Goal: Information Seeking & Learning: Find specific fact

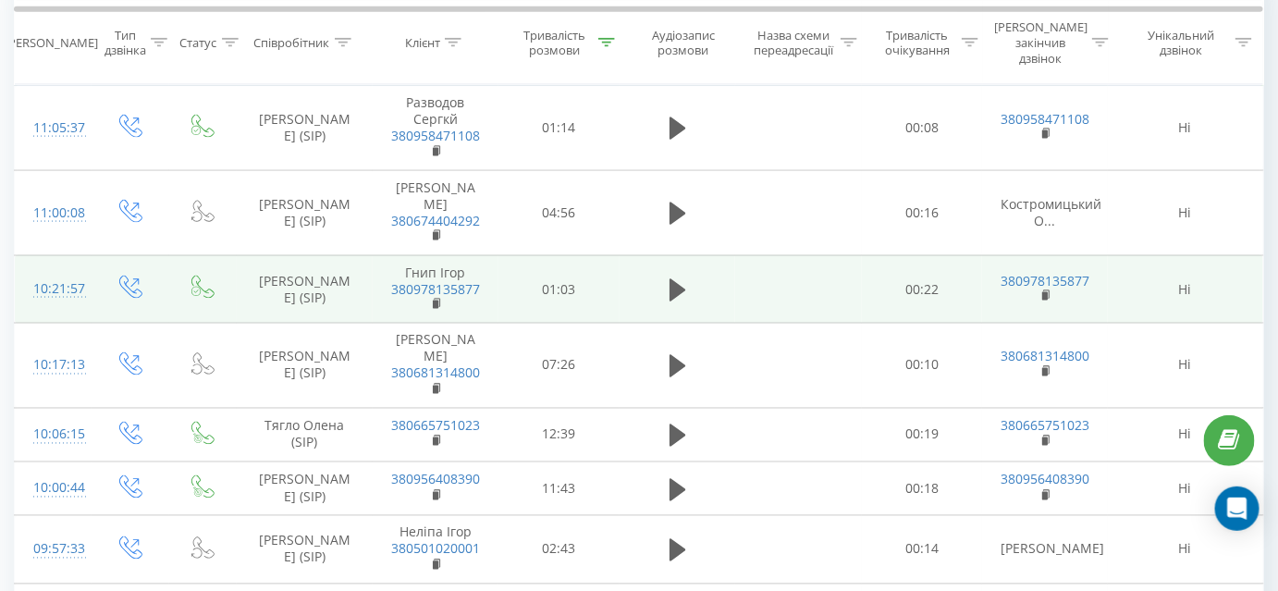
scroll to position [757, 0]
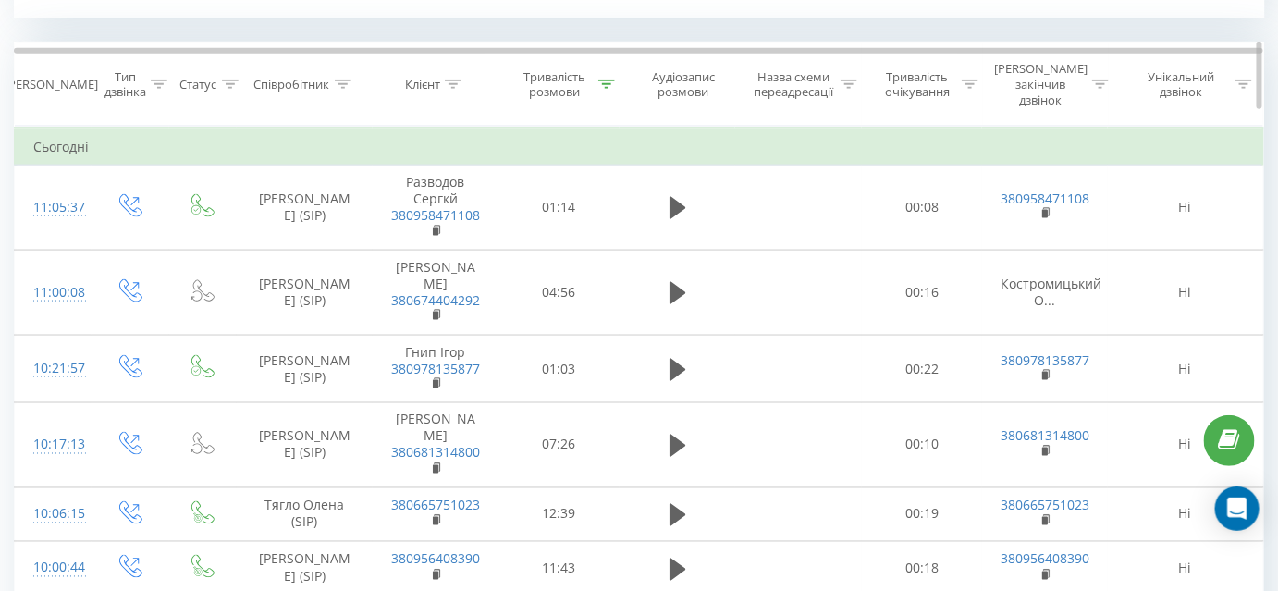
click at [611, 77] on div at bounding box center [606, 85] width 17 height 16
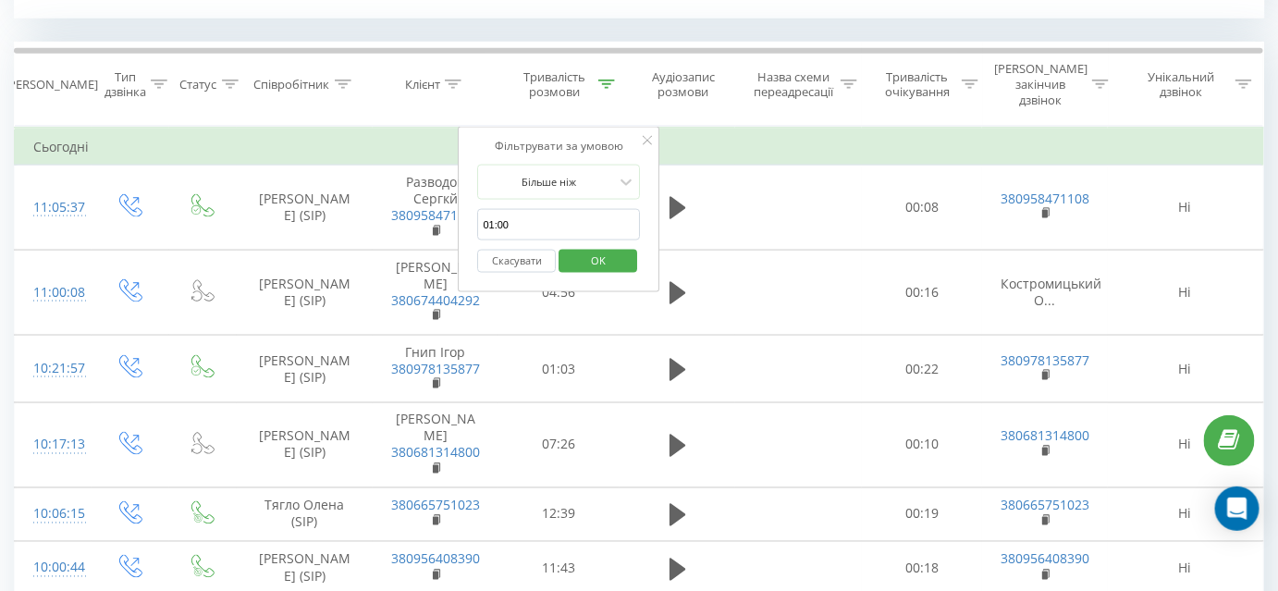
click at [611, 246] on span "OK" at bounding box center [598, 260] width 52 height 29
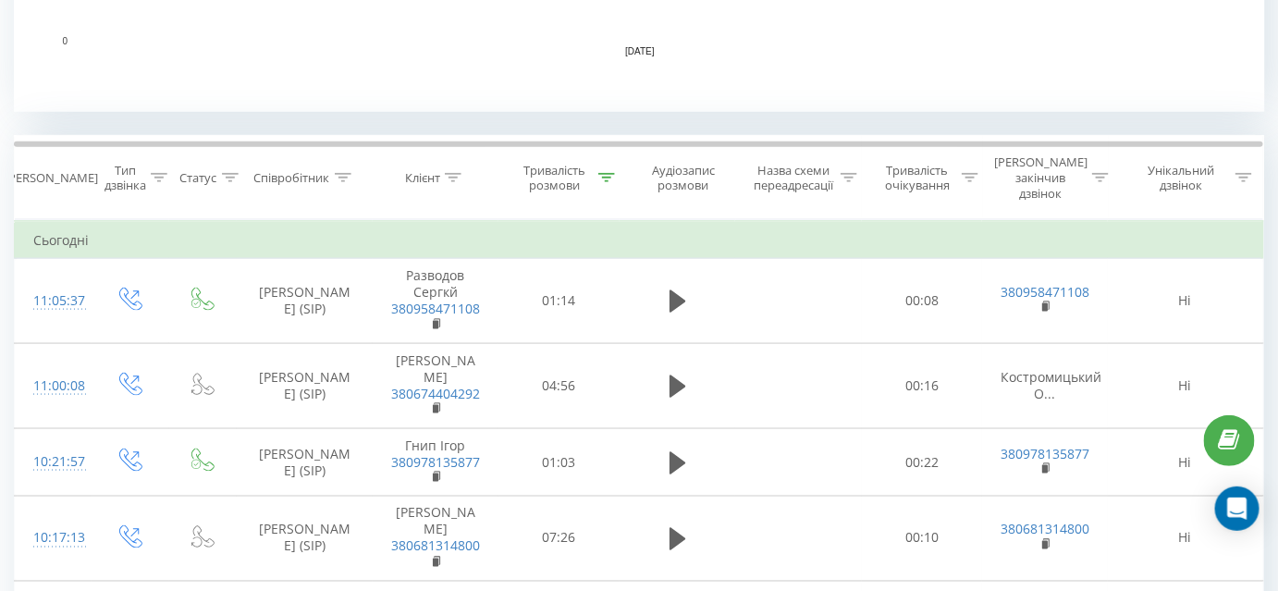
scroll to position [764, 0]
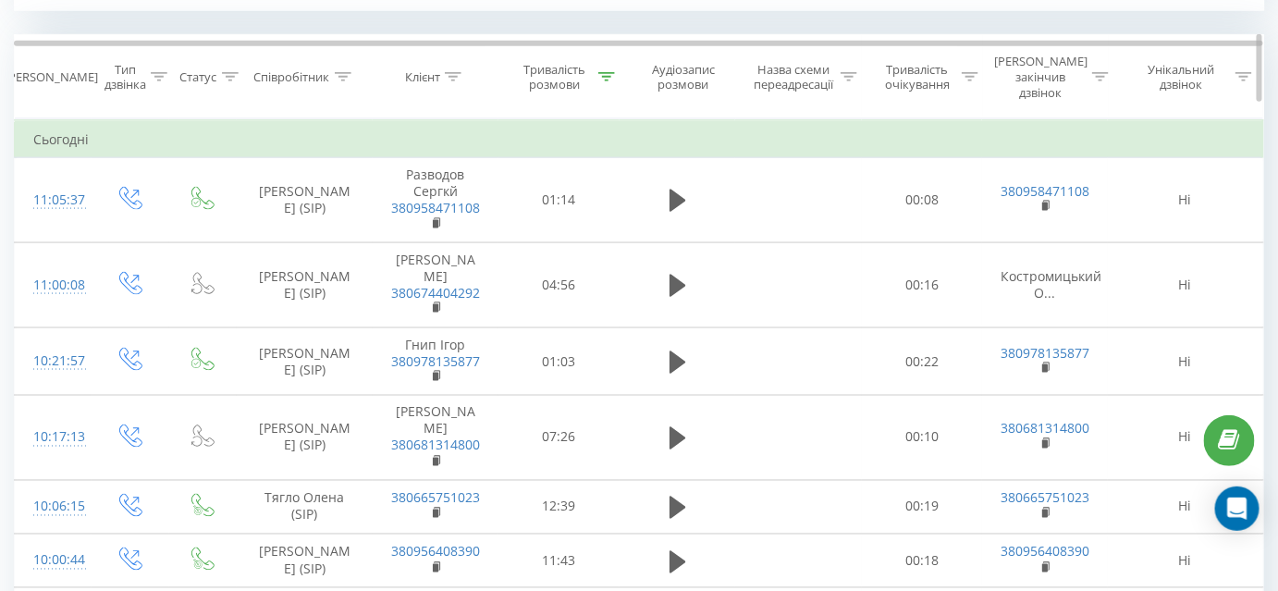
click at [339, 59] on th "Співробітник" at bounding box center [305, 77] width 136 height 84
click at [343, 72] on icon at bounding box center [343, 76] width 17 height 9
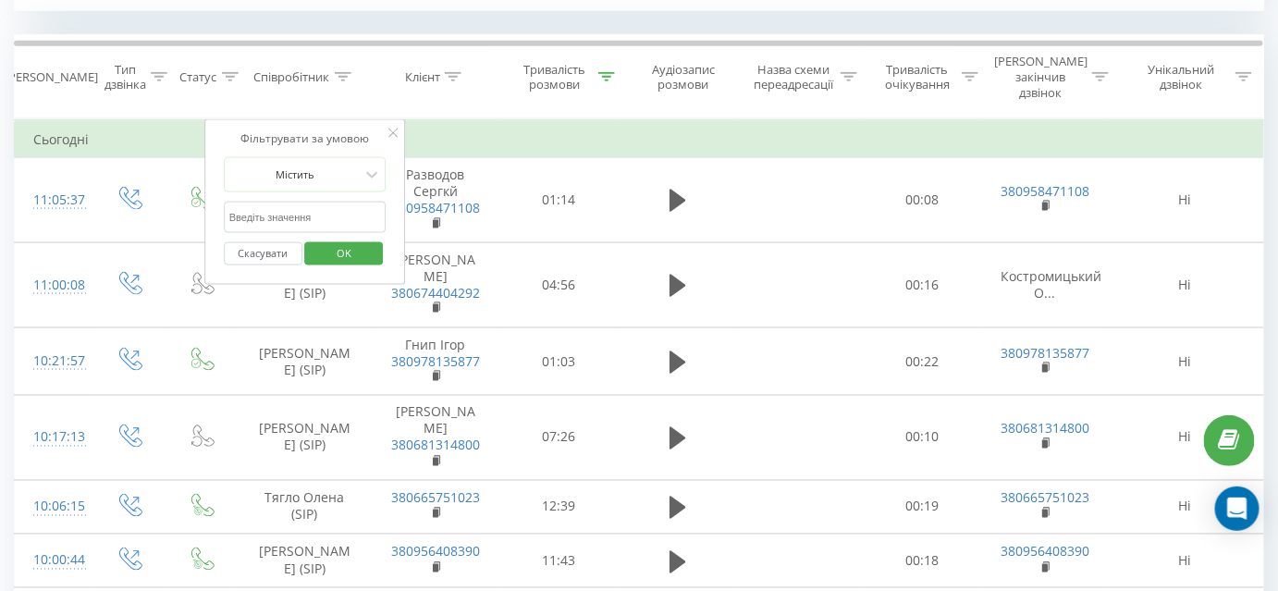
click at [300, 202] on input "text" at bounding box center [305, 218] width 163 height 32
type input "Костромицький"
click button "OK" at bounding box center [344, 253] width 79 height 23
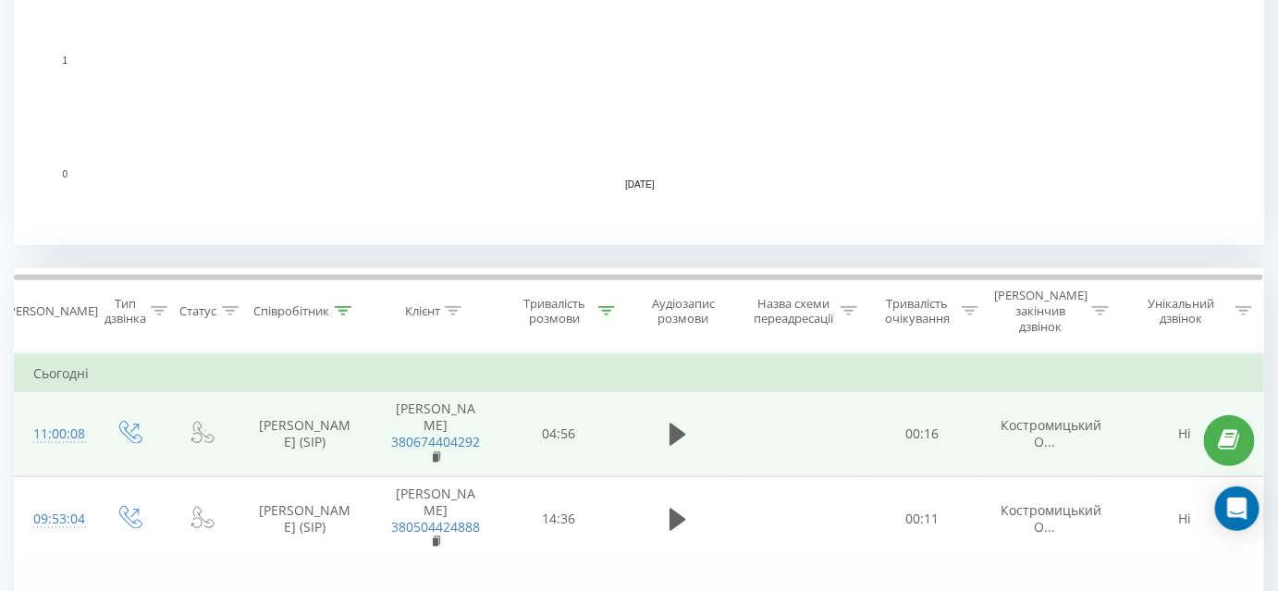
scroll to position [592, 0]
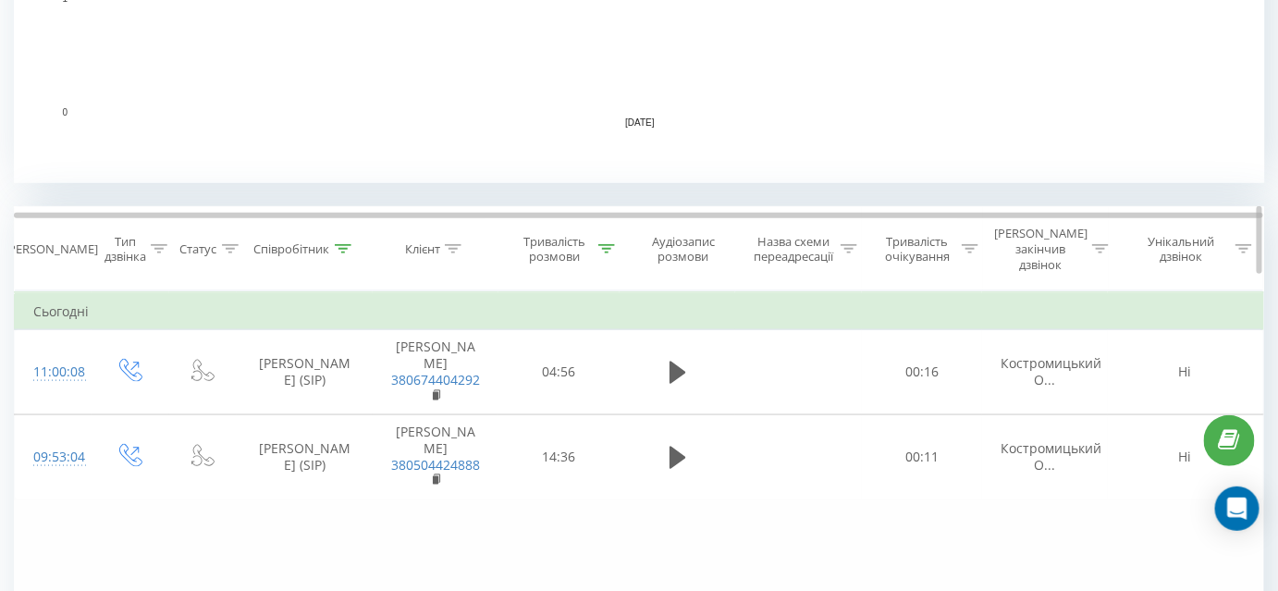
click at [609, 244] on icon at bounding box center [606, 248] width 17 height 9
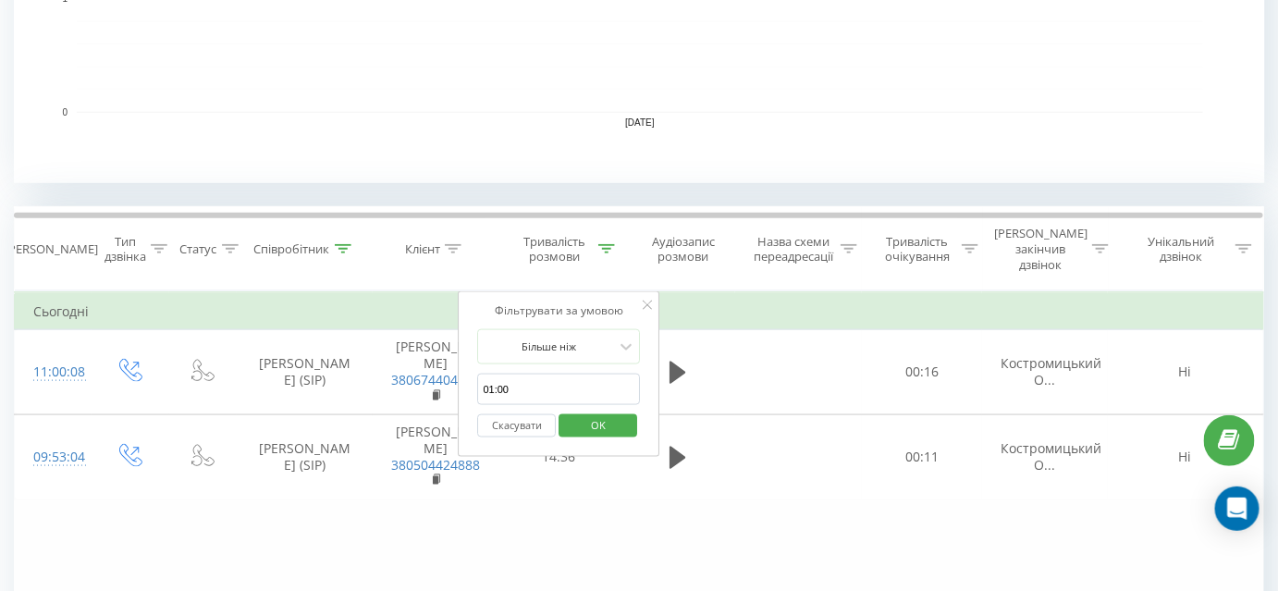
click at [535, 414] on button "Скасувати" at bounding box center [517, 425] width 79 height 23
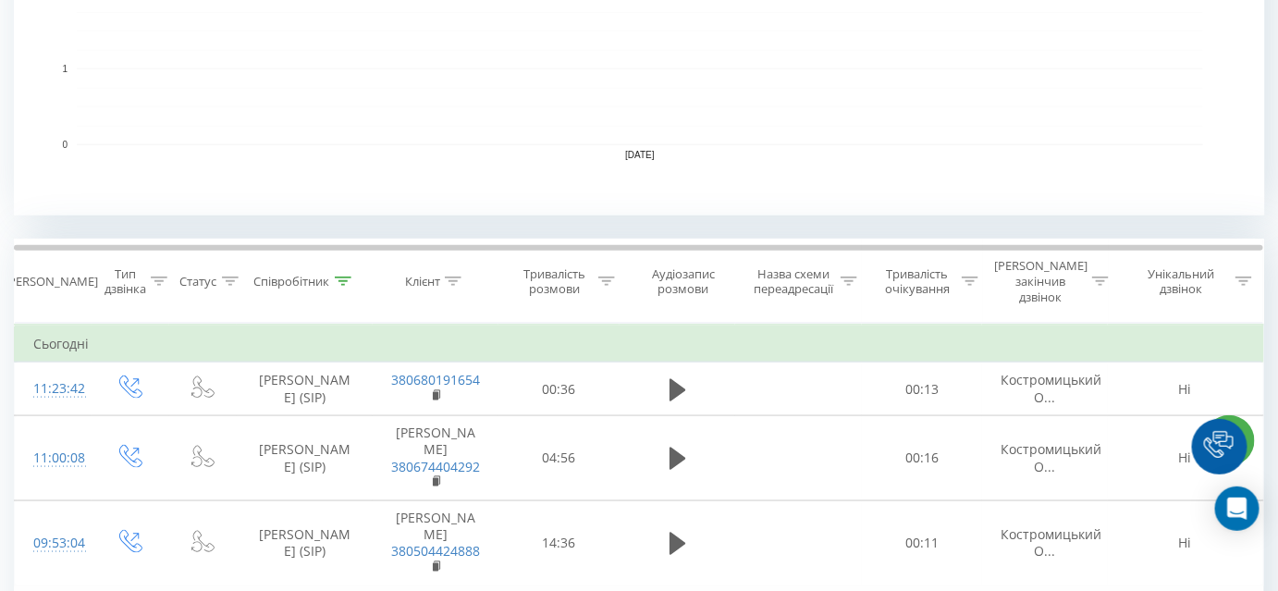
scroll to position [588, 0]
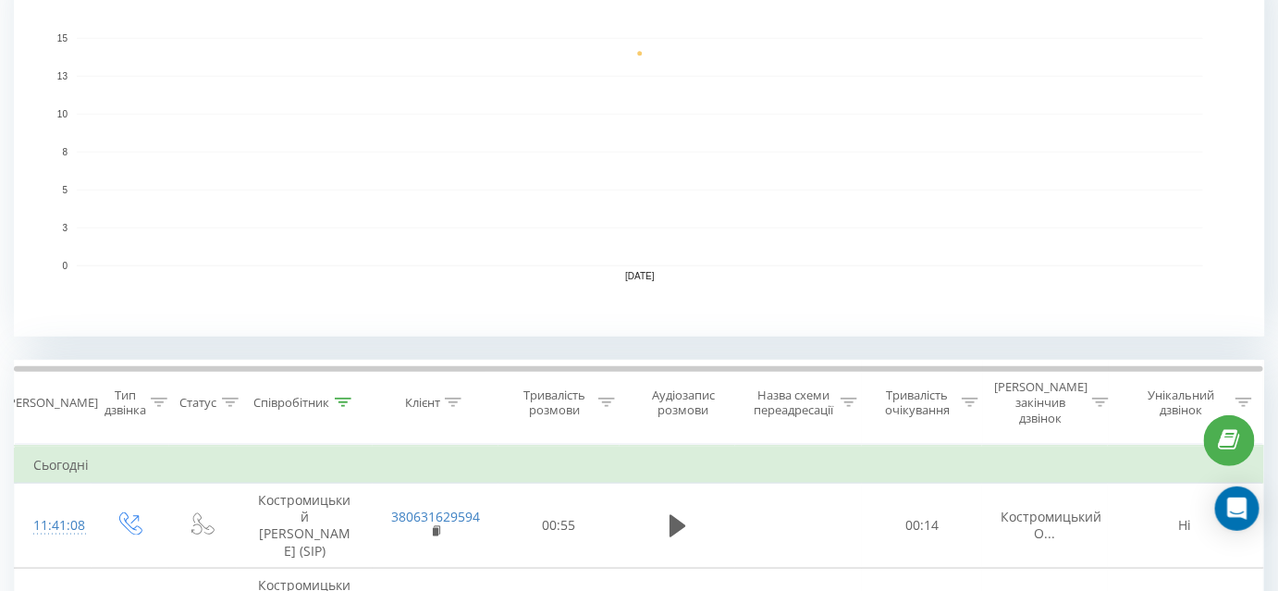
scroll to position [556, 0]
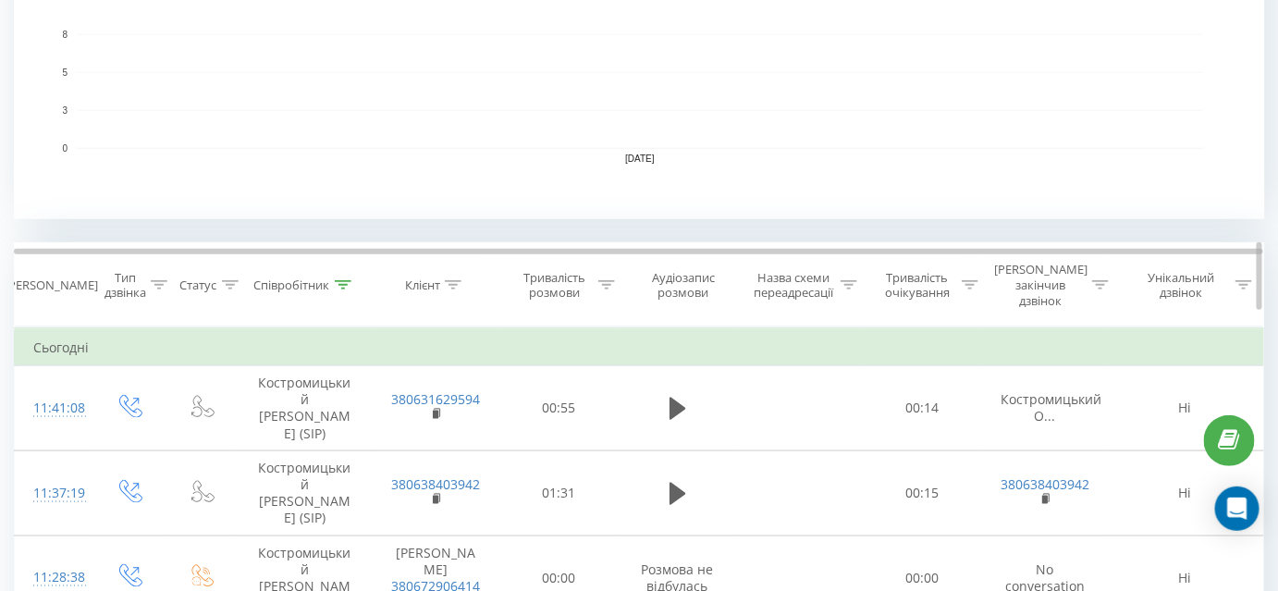
click at [347, 280] on icon at bounding box center [343, 284] width 17 height 9
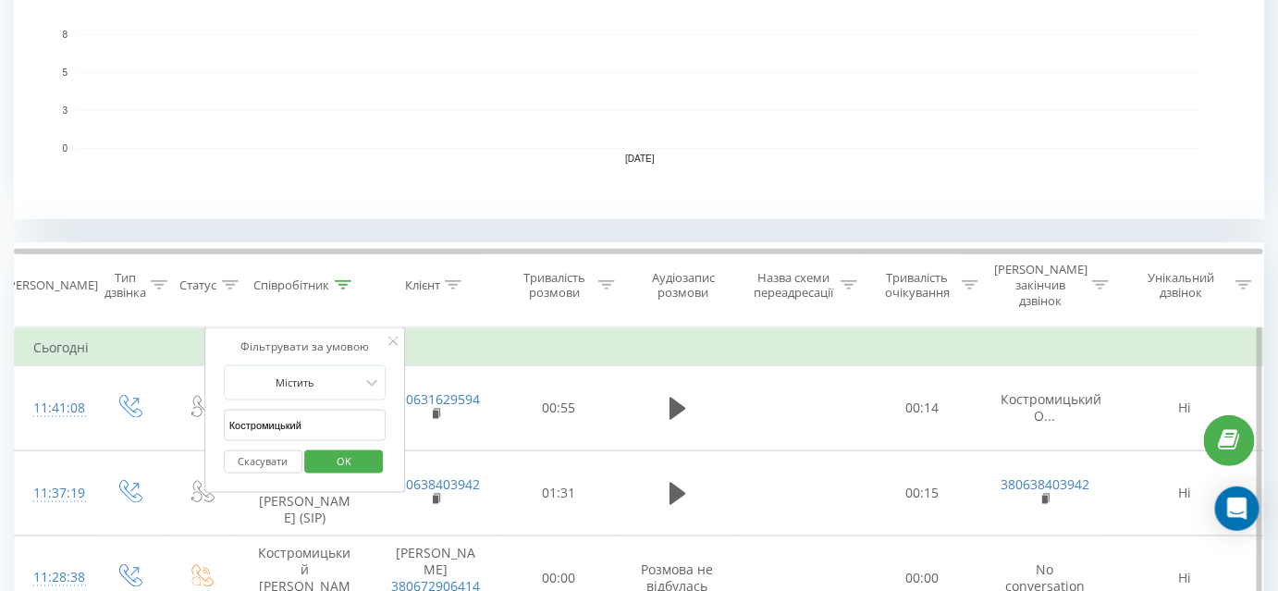
click at [303, 410] on input "Костромицький" at bounding box center [305, 426] width 163 height 32
type input "Тягло"
click button "OK" at bounding box center [344, 461] width 79 height 23
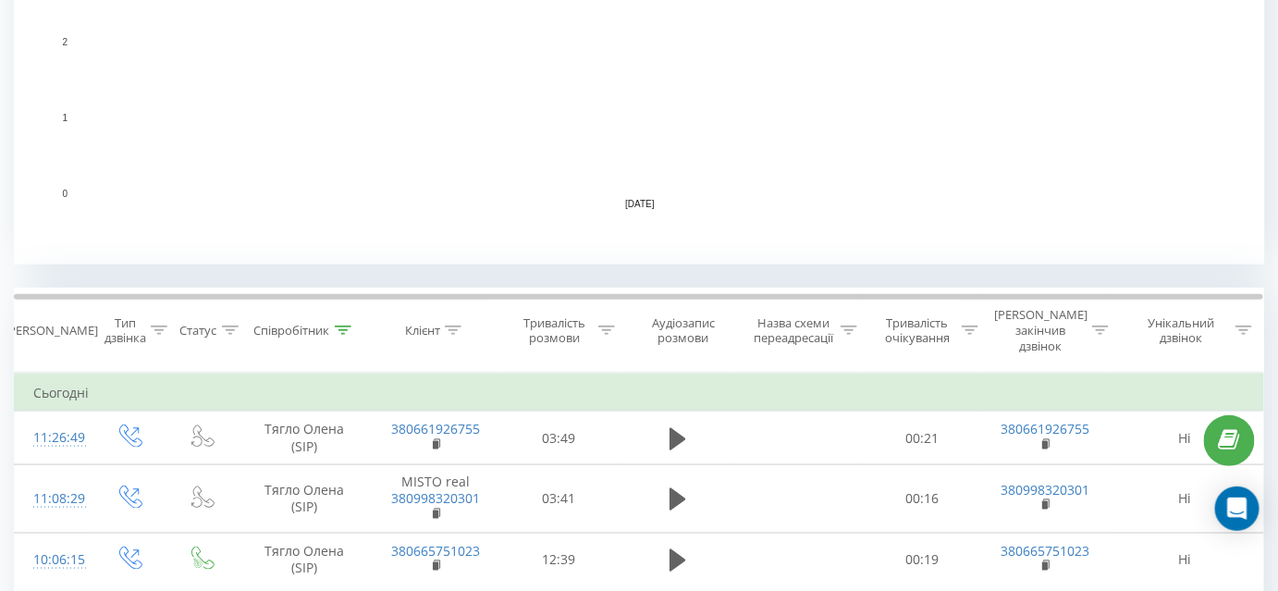
scroll to position [592, 0]
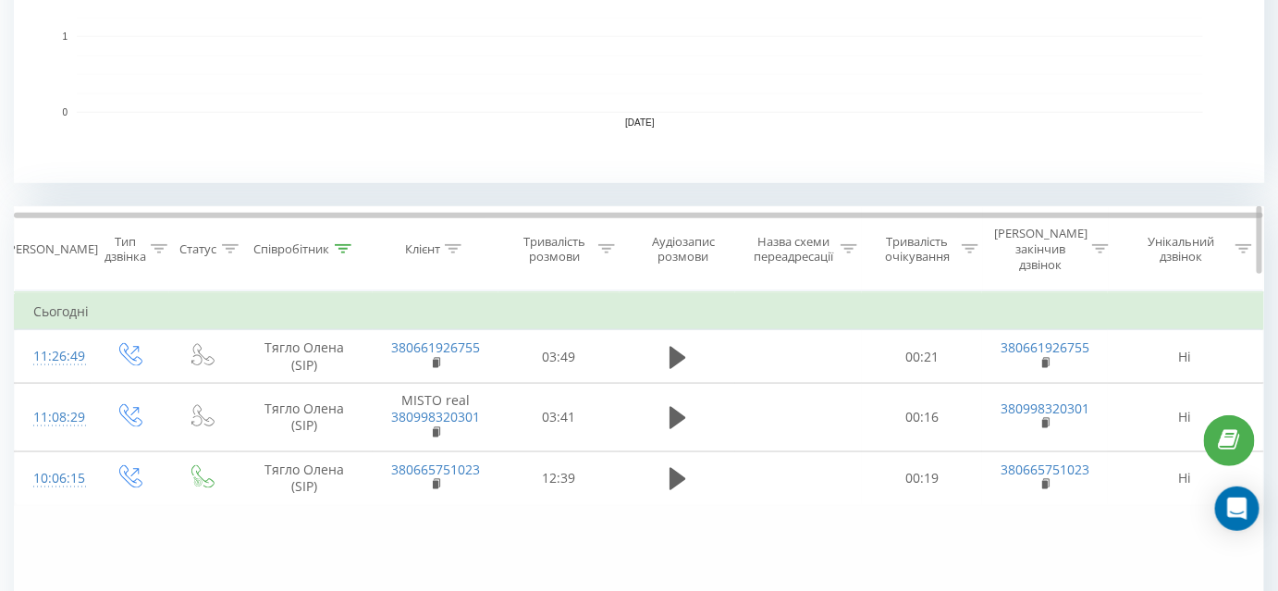
click at [345, 244] on icon at bounding box center [343, 248] width 17 height 9
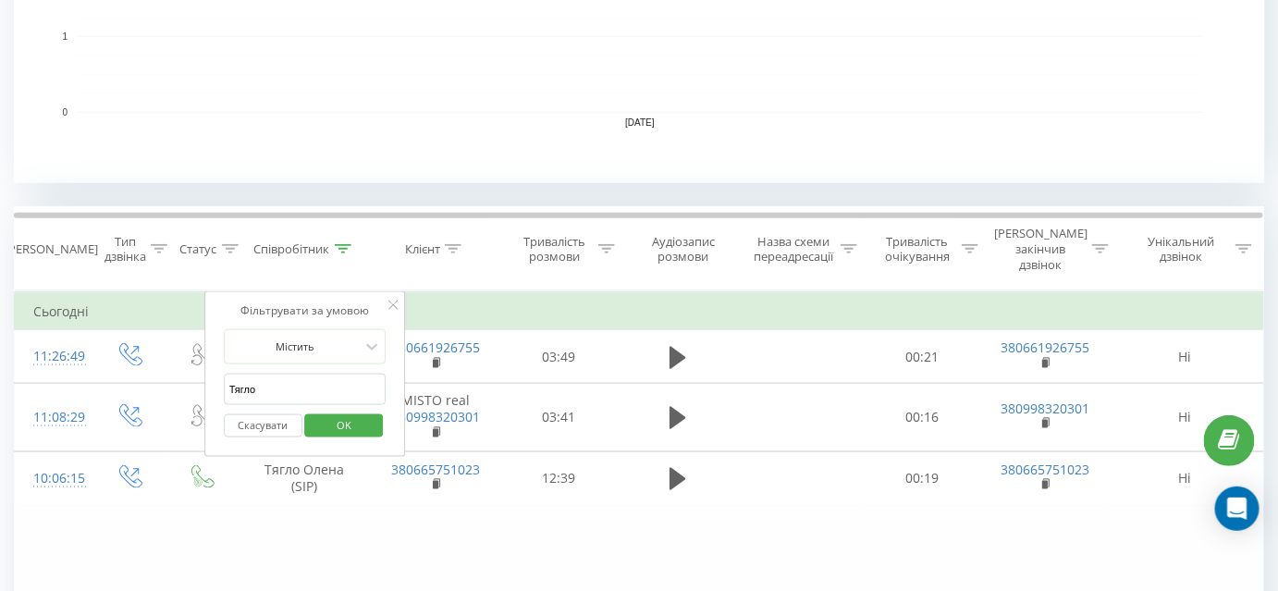
click at [249, 374] on input "Тягло" at bounding box center [305, 390] width 163 height 32
type input "Костромицький"
click button "OK" at bounding box center [344, 425] width 79 height 23
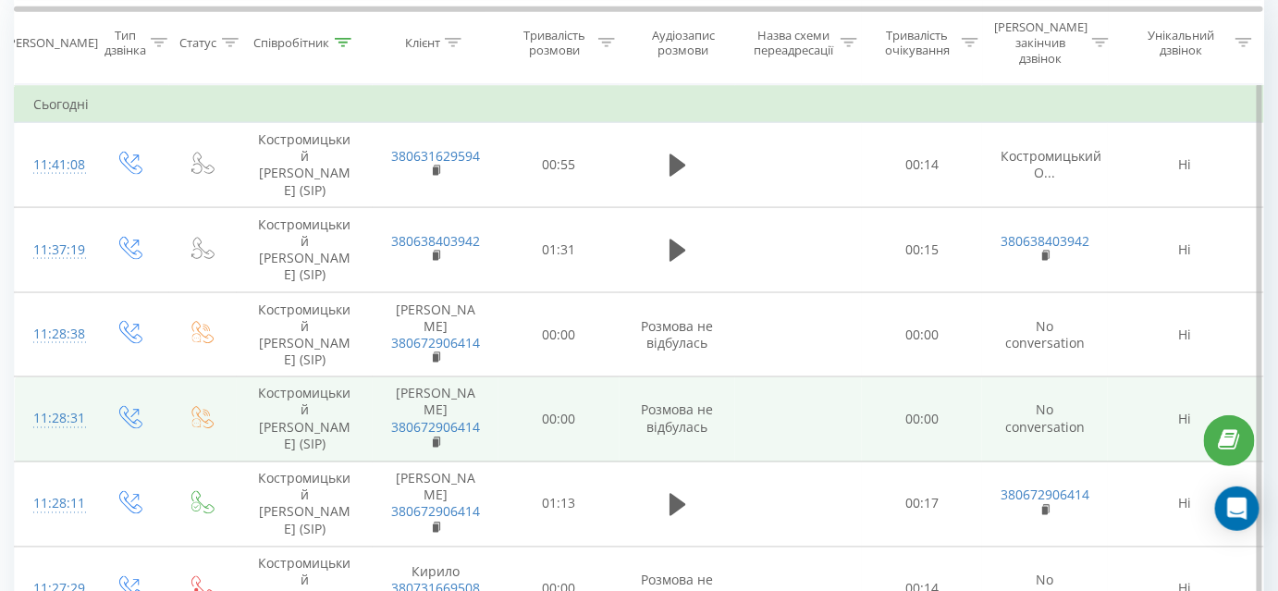
scroll to position [837, 0]
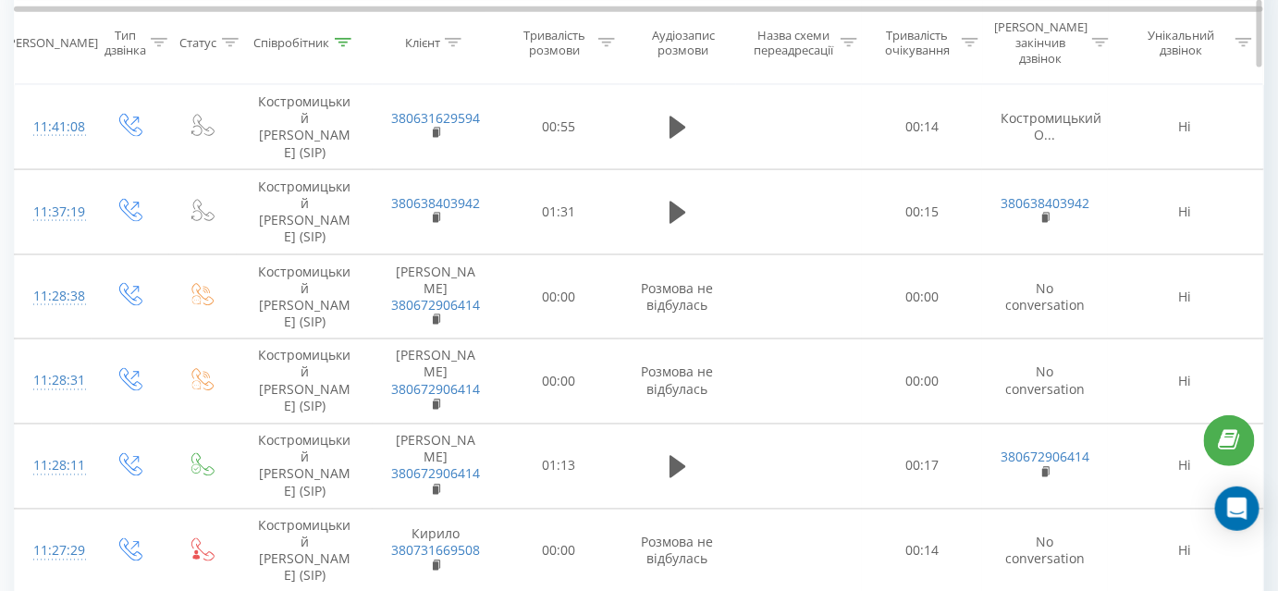
click at [613, 38] on icon at bounding box center [606, 42] width 17 height 9
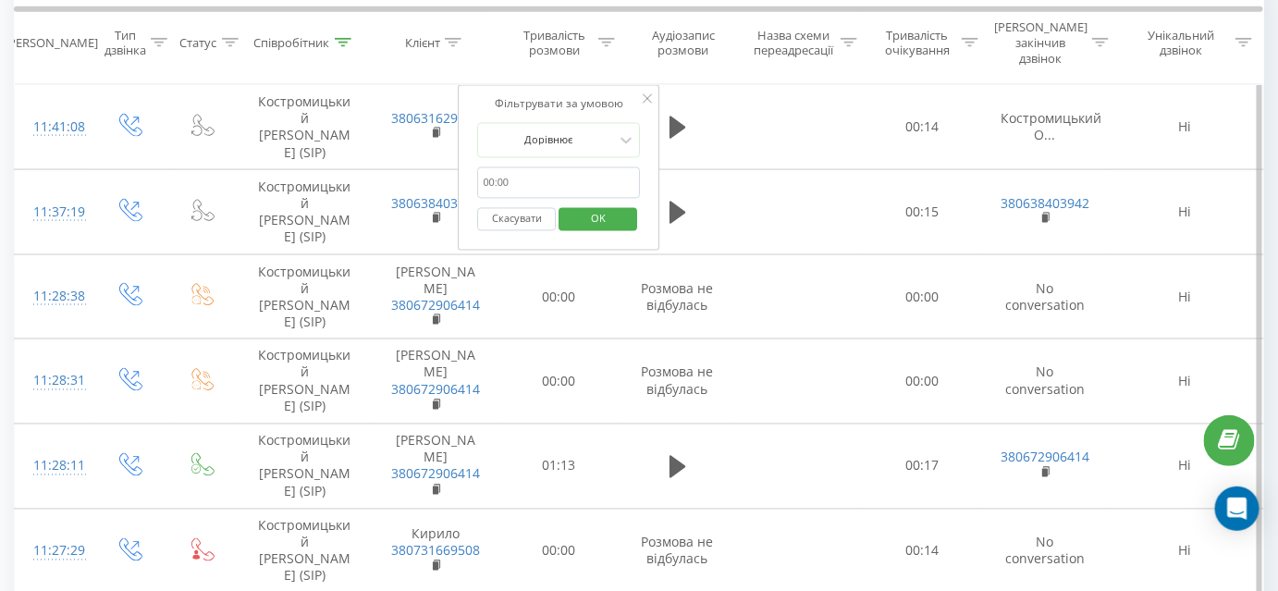
click at [540, 177] on input "text" at bounding box center [559, 183] width 163 height 32
type input "01:00"
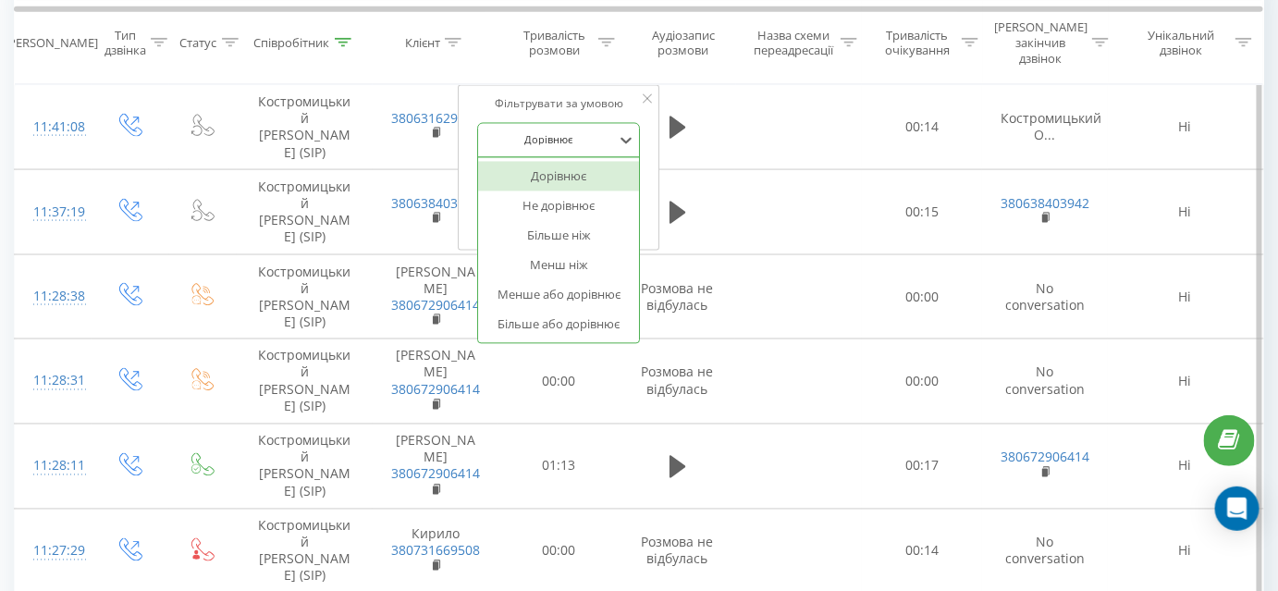
click at [578, 131] on div at bounding box center [549, 140] width 131 height 18
click at [570, 221] on div "Більше ніж" at bounding box center [559, 236] width 161 height 30
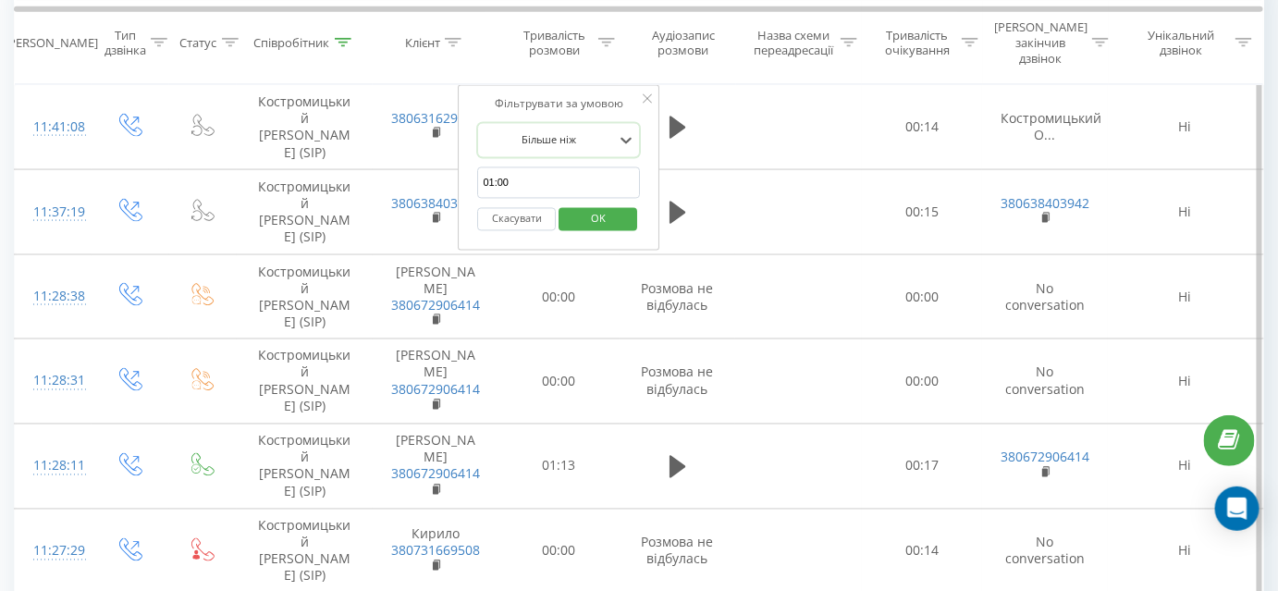
click at [621, 204] on span "OK" at bounding box center [598, 218] width 52 height 29
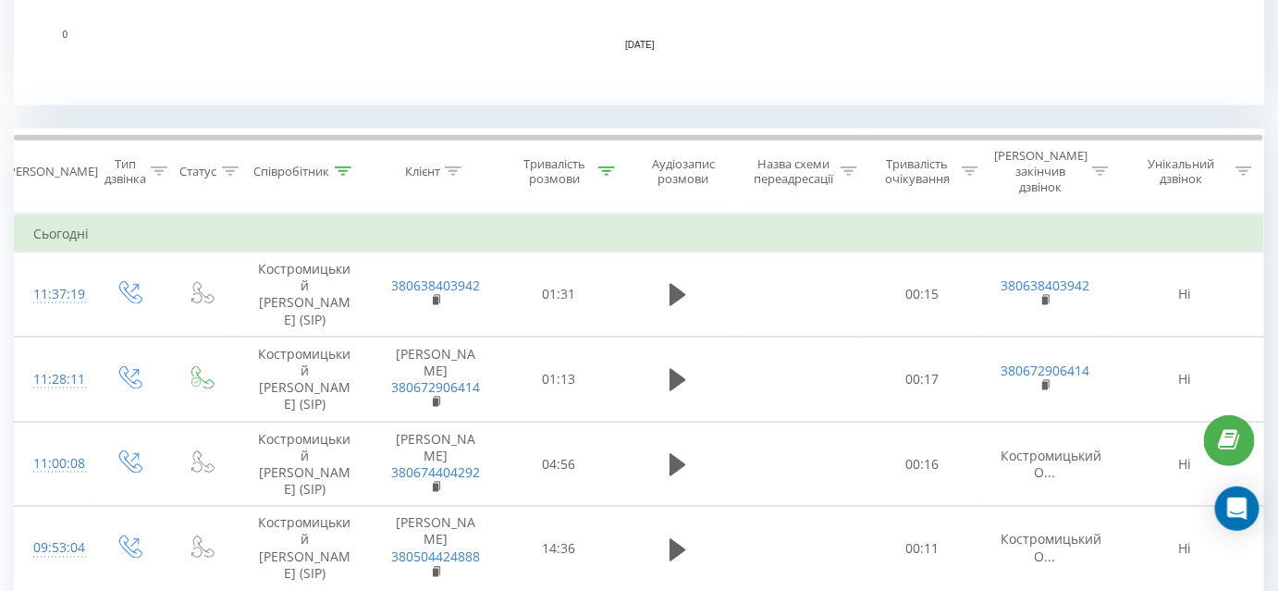
scroll to position [760, 0]
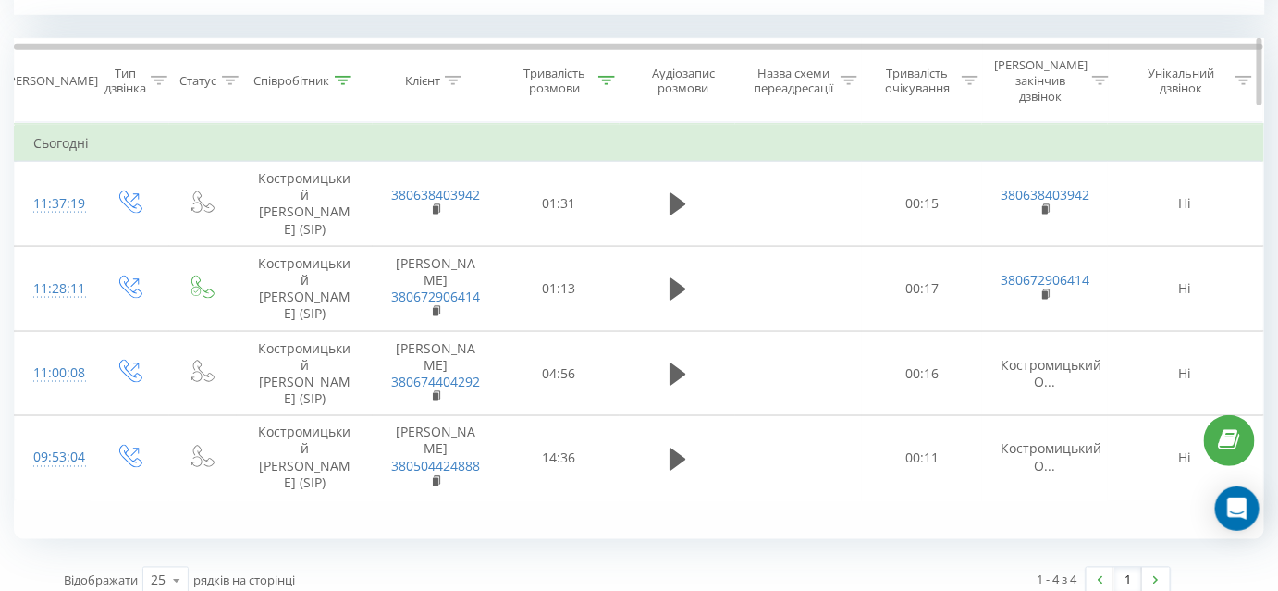
click at [605, 76] on icon at bounding box center [606, 80] width 17 height 9
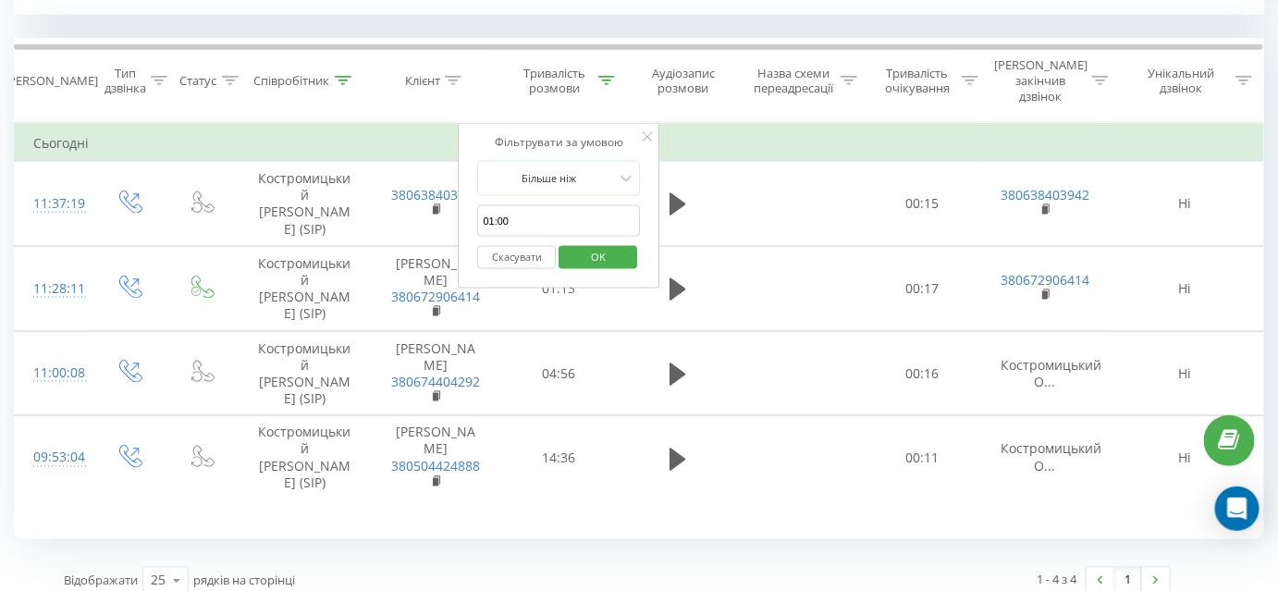
click at [513, 246] on button "Скасувати" at bounding box center [517, 257] width 79 height 23
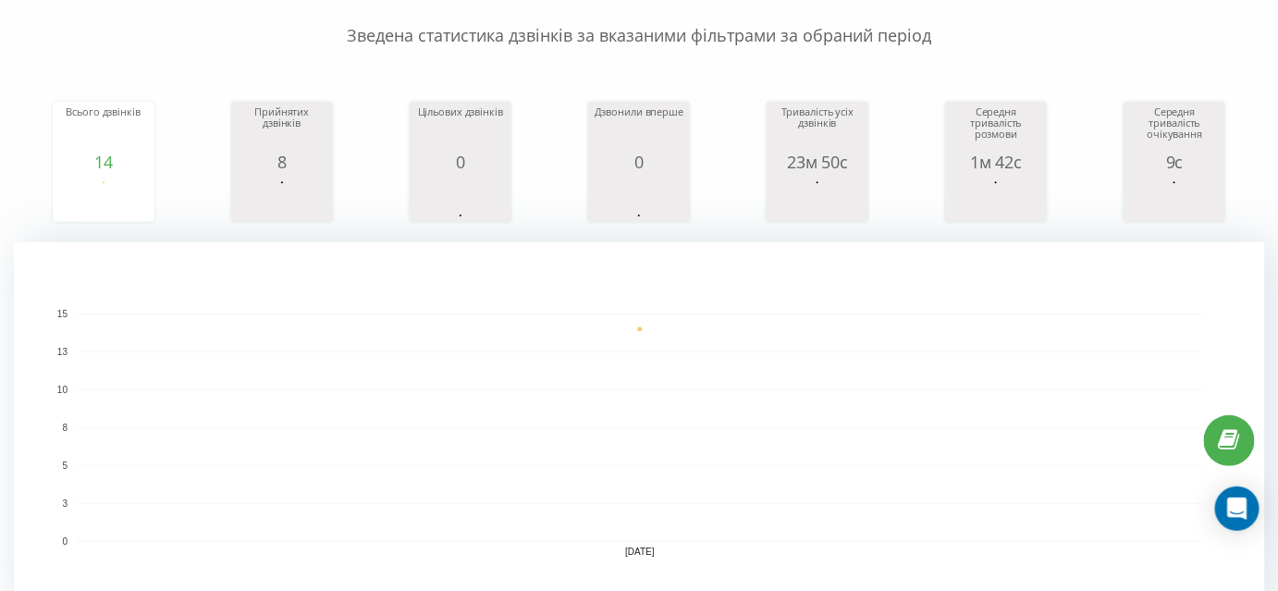
scroll to position [165, 0]
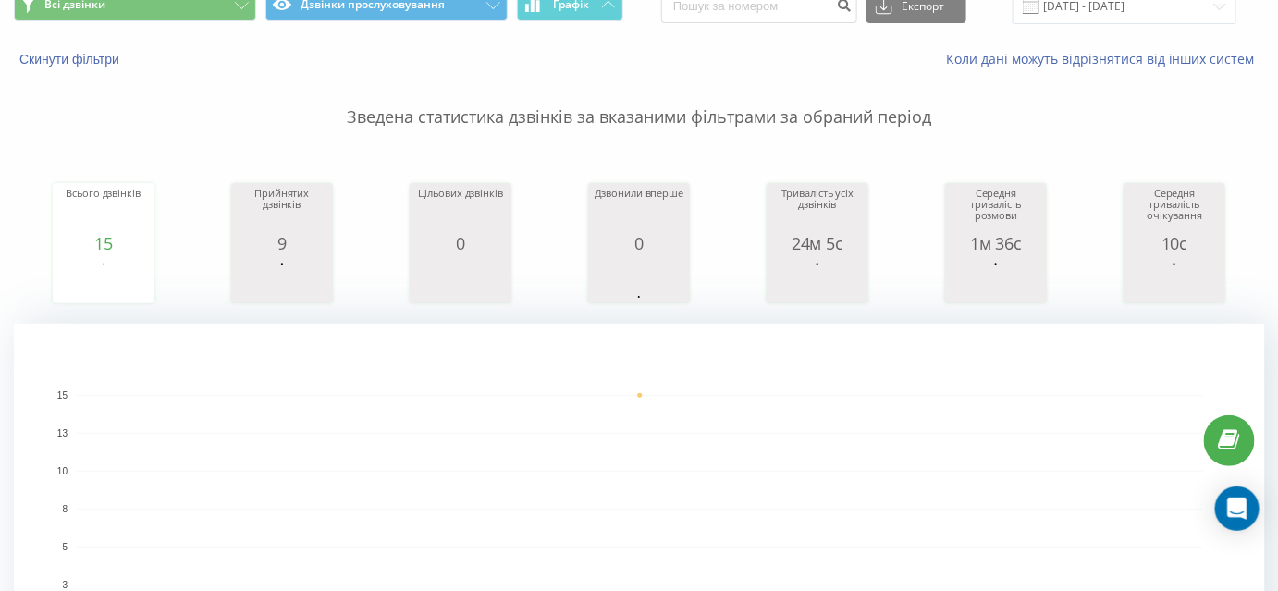
scroll to position [83, 0]
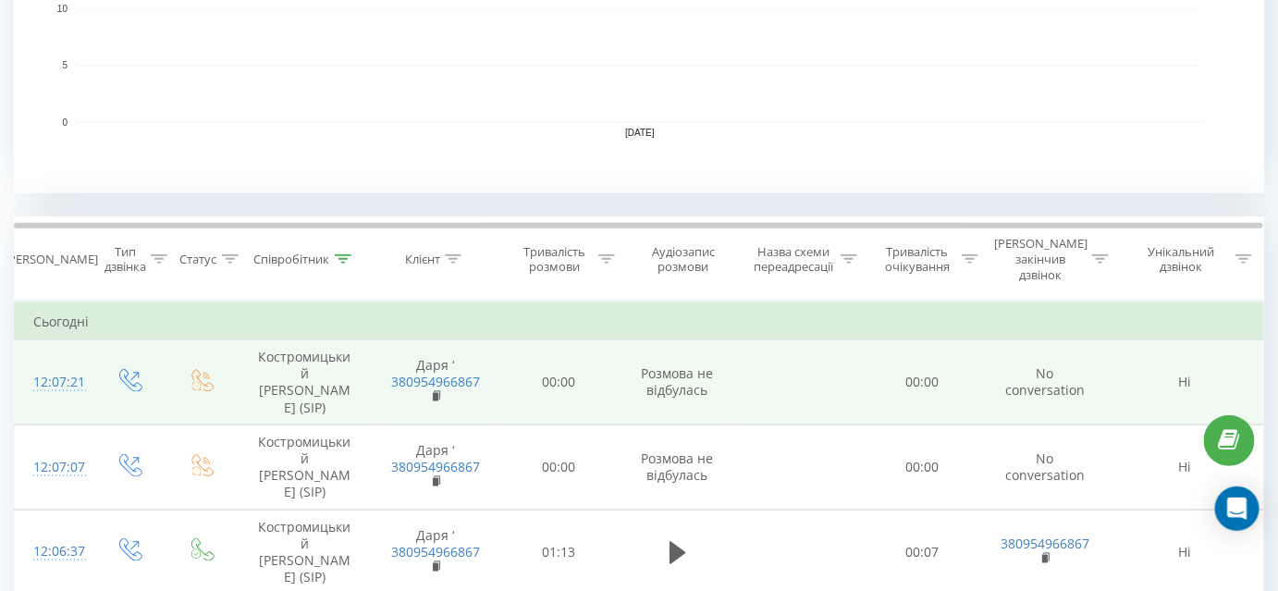
scroll to position [588, 0]
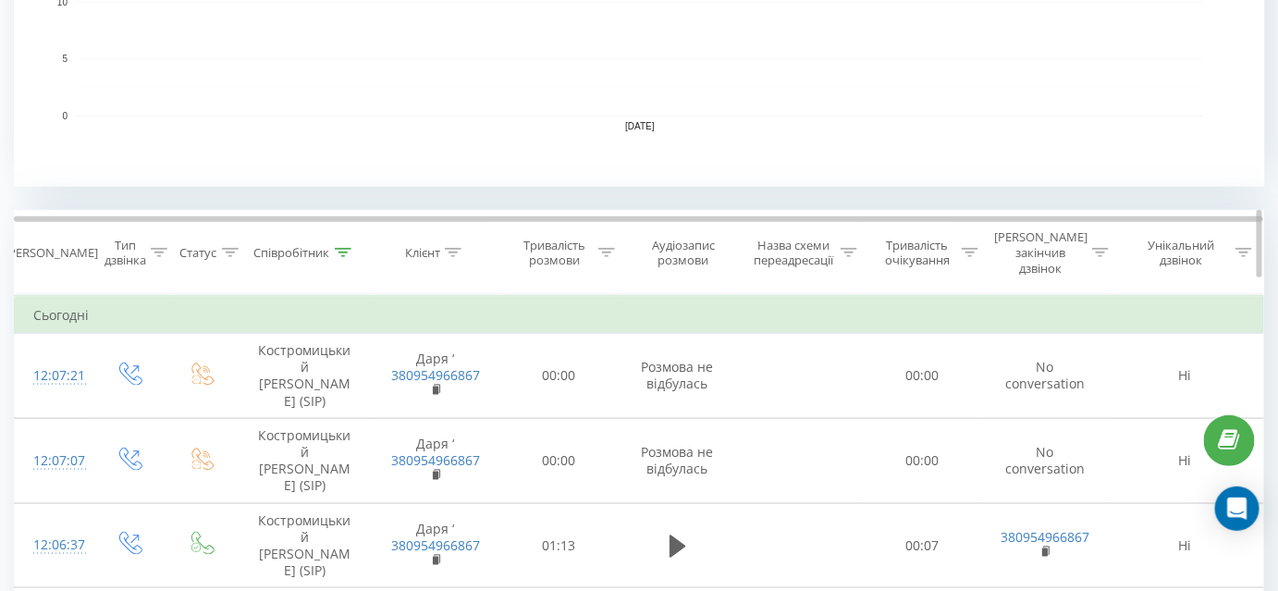
click at [609, 248] on icon at bounding box center [606, 252] width 17 height 9
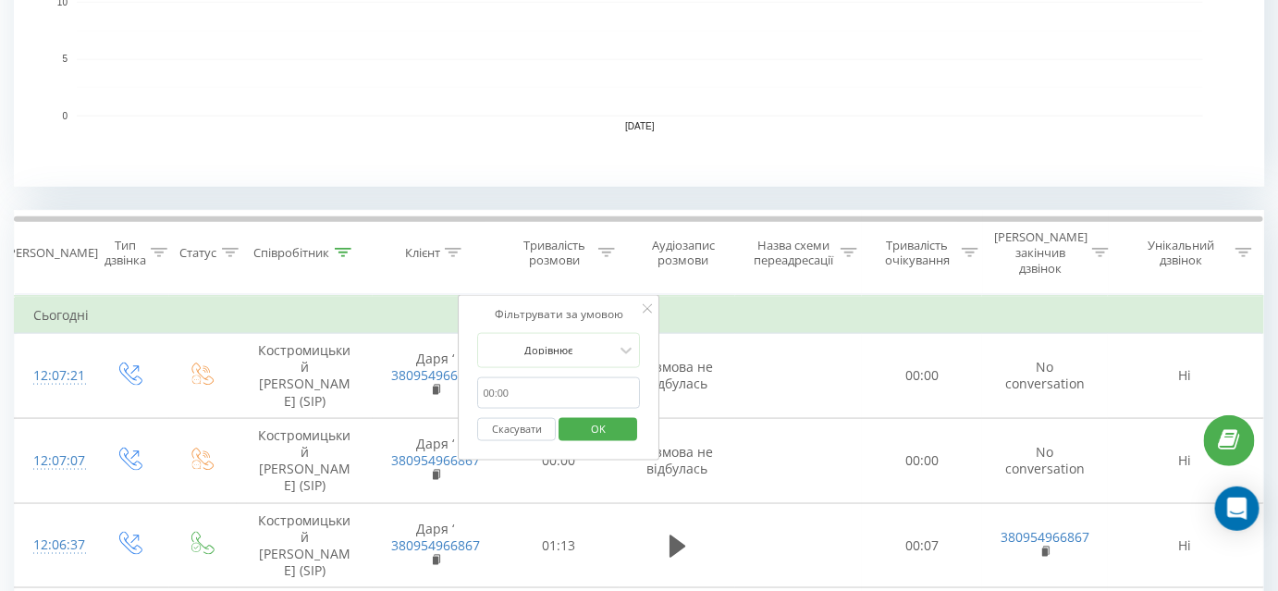
click at [541, 377] on input "text" at bounding box center [559, 393] width 163 height 32
type input "01:00"
click at [604, 341] on div at bounding box center [549, 350] width 131 height 18
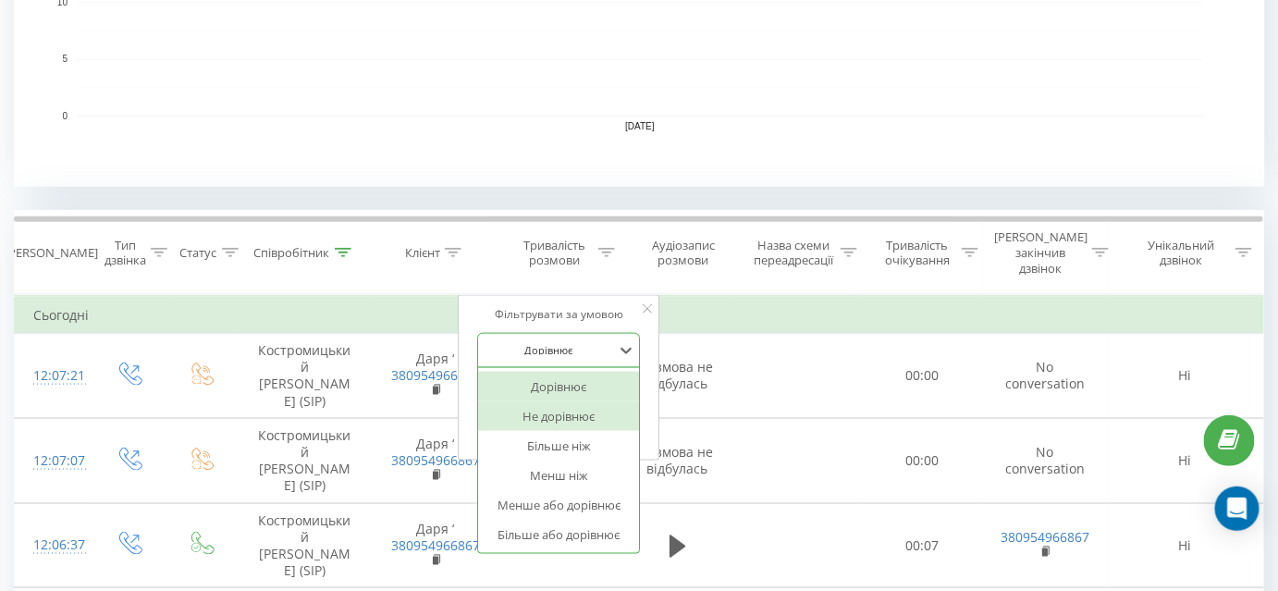
click at [577, 405] on div "Не дорівнює" at bounding box center [559, 416] width 161 height 30
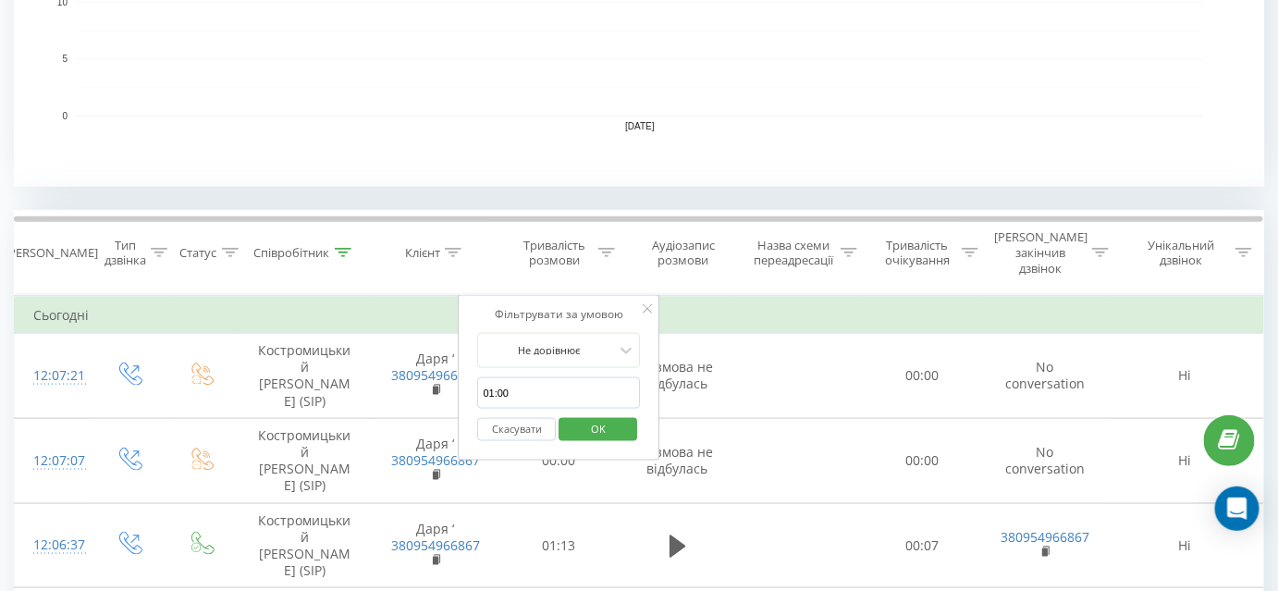
click at [594, 419] on span "OK" at bounding box center [598, 428] width 52 height 29
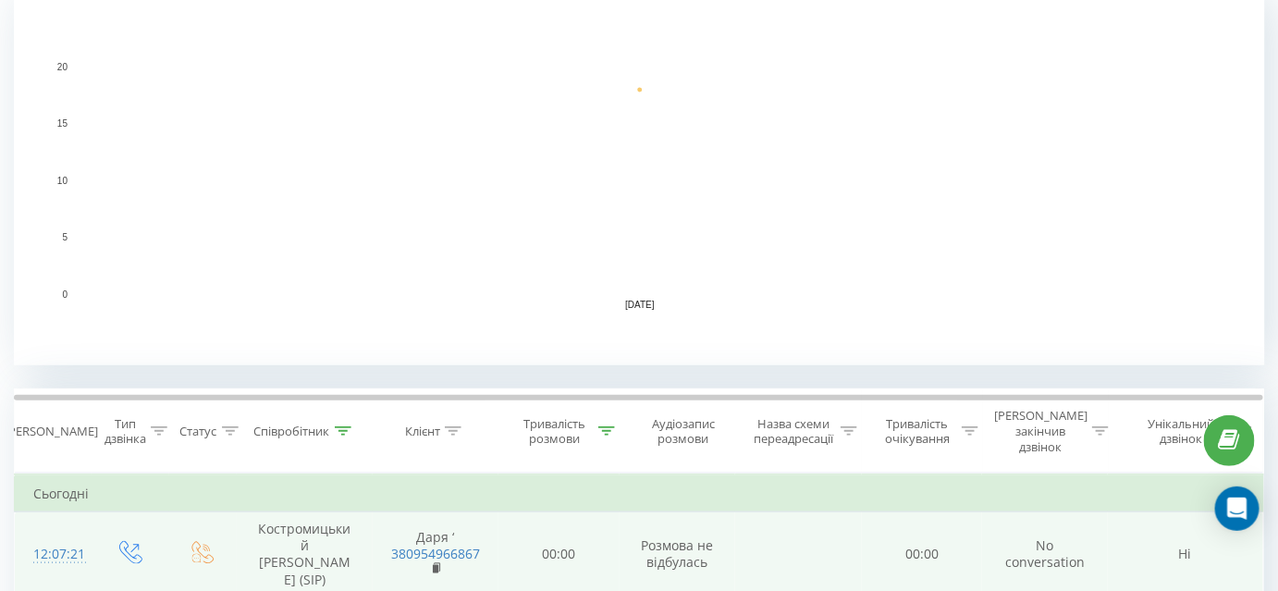
scroll to position [427, 0]
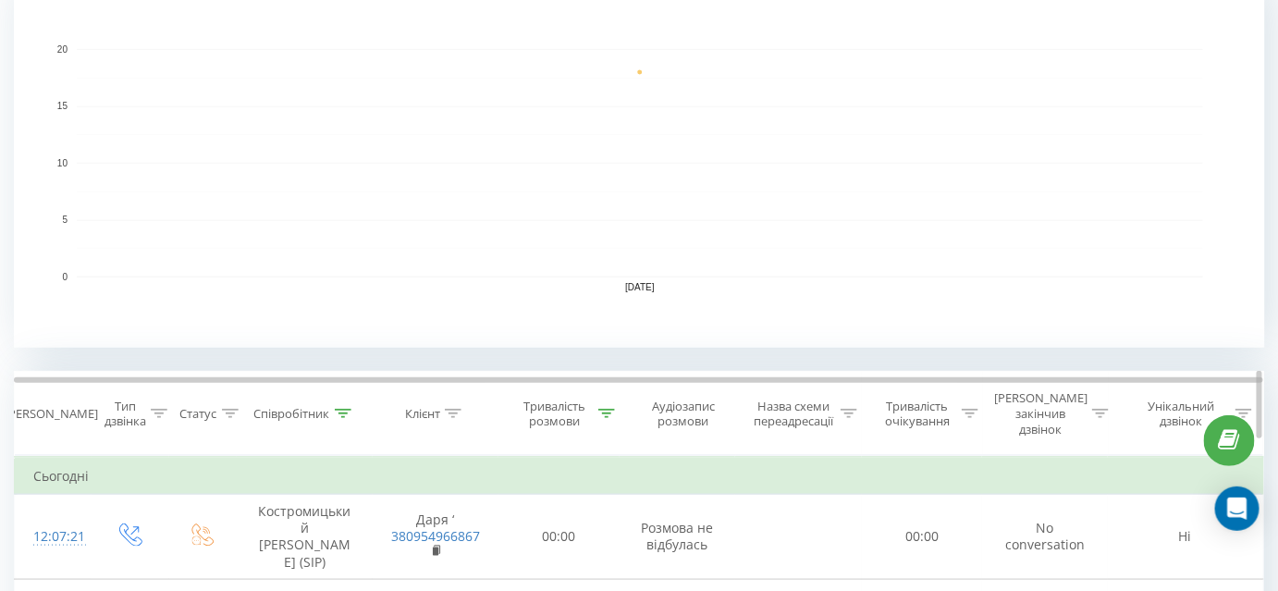
click at [611, 409] on icon at bounding box center [606, 413] width 17 height 9
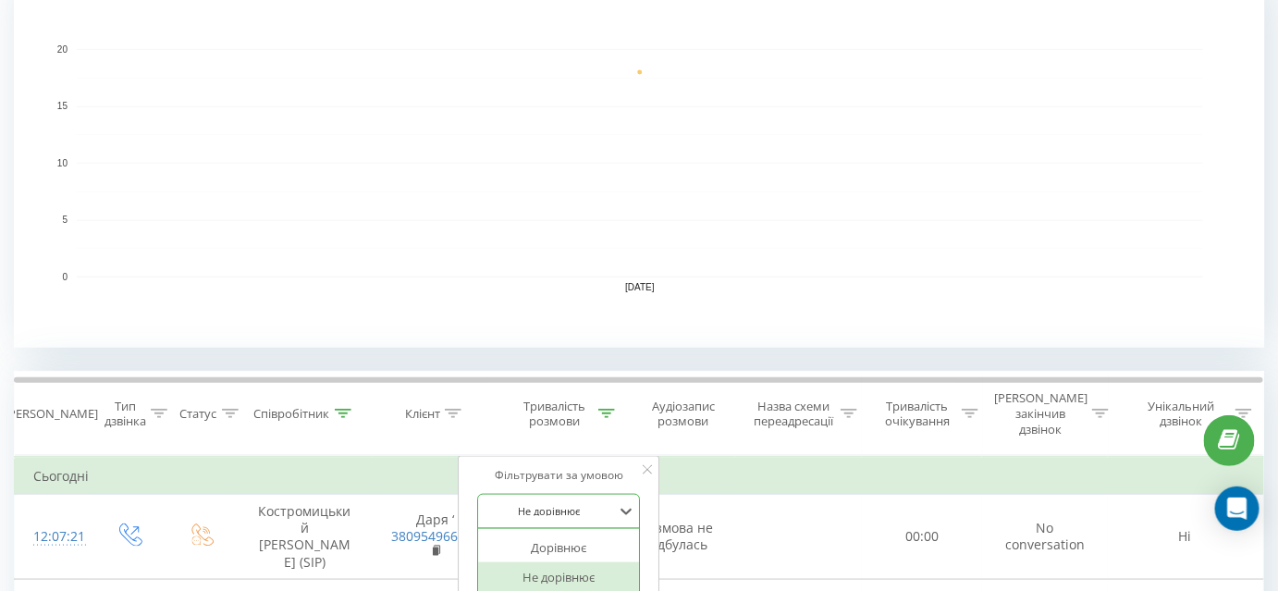
click at [566, 495] on div "6 results available. Use Up and Down to choose options, press Enter to select t…" at bounding box center [559, 511] width 163 height 35
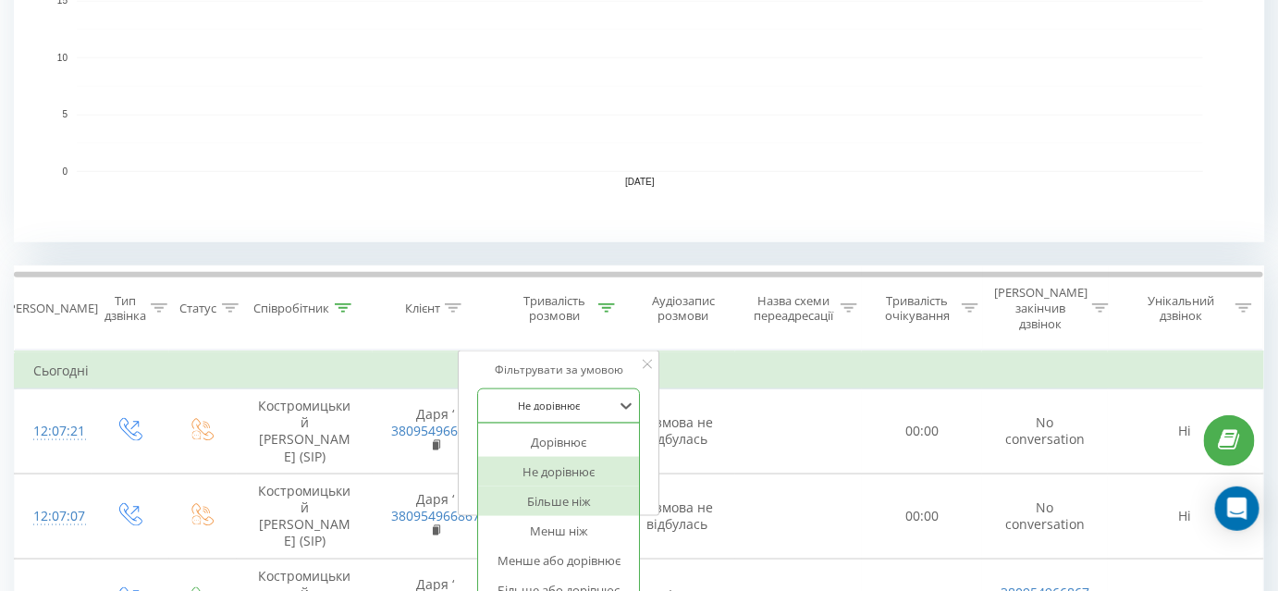
click at [560, 486] on div "Більше ніж" at bounding box center [559, 501] width 161 height 30
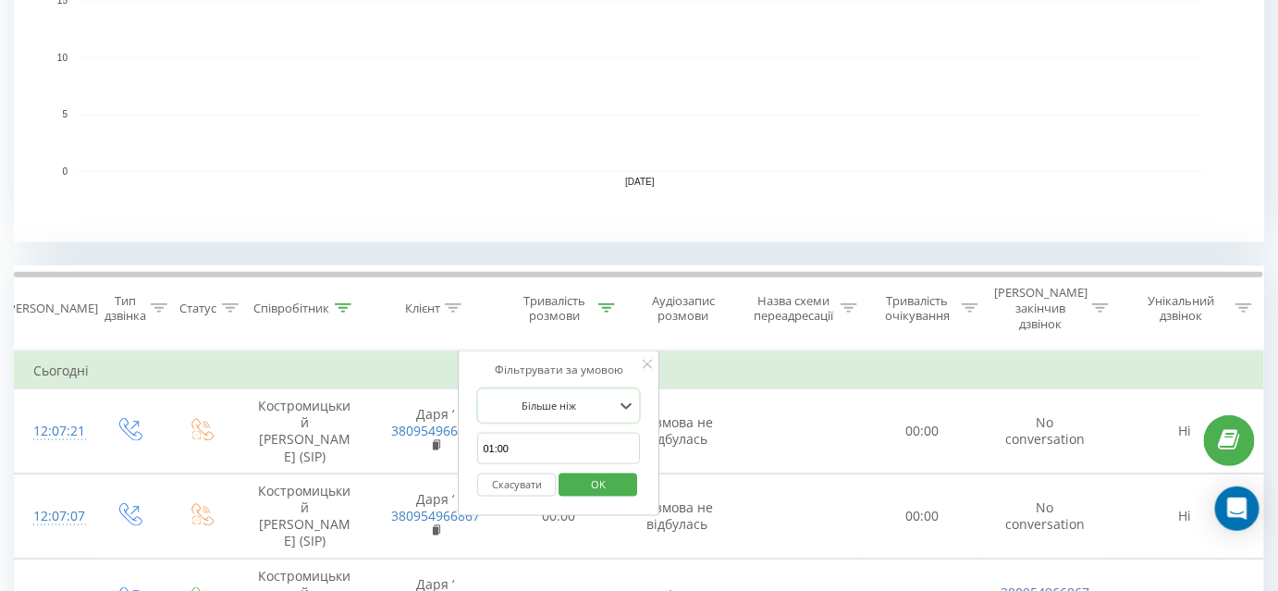
click at [597, 470] on span "OK" at bounding box center [598, 484] width 52 height 29
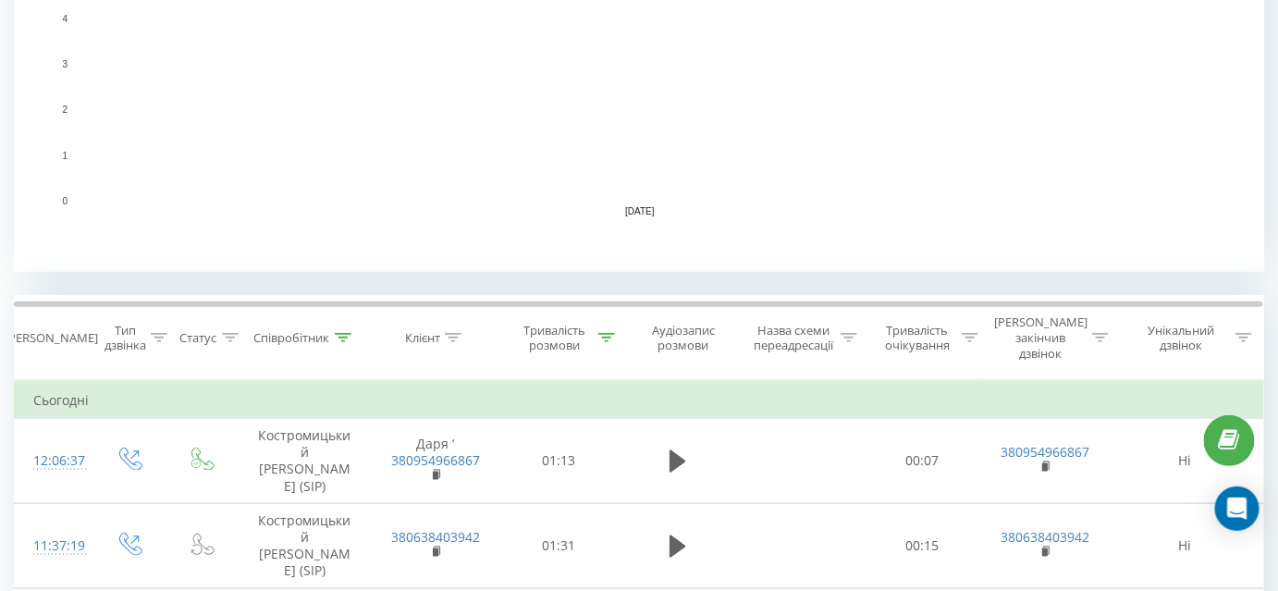
scroll to position [504, 0]
click at [345, 332] on div at bounding box center [343, 337] width 17 height 16
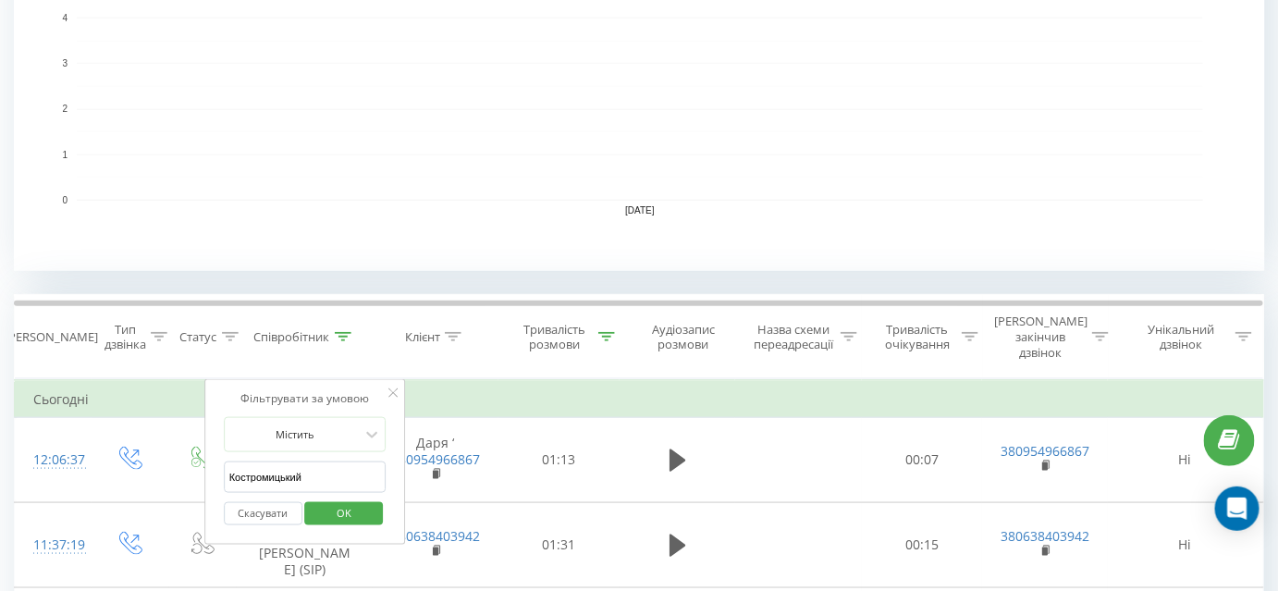
click at [338, 461] on input "Костромицький" at bounding box center [305, 477] width 163 height 32
type input "Тягло"
click button "OK" at bounding box center [344, 513] width 79 height 23
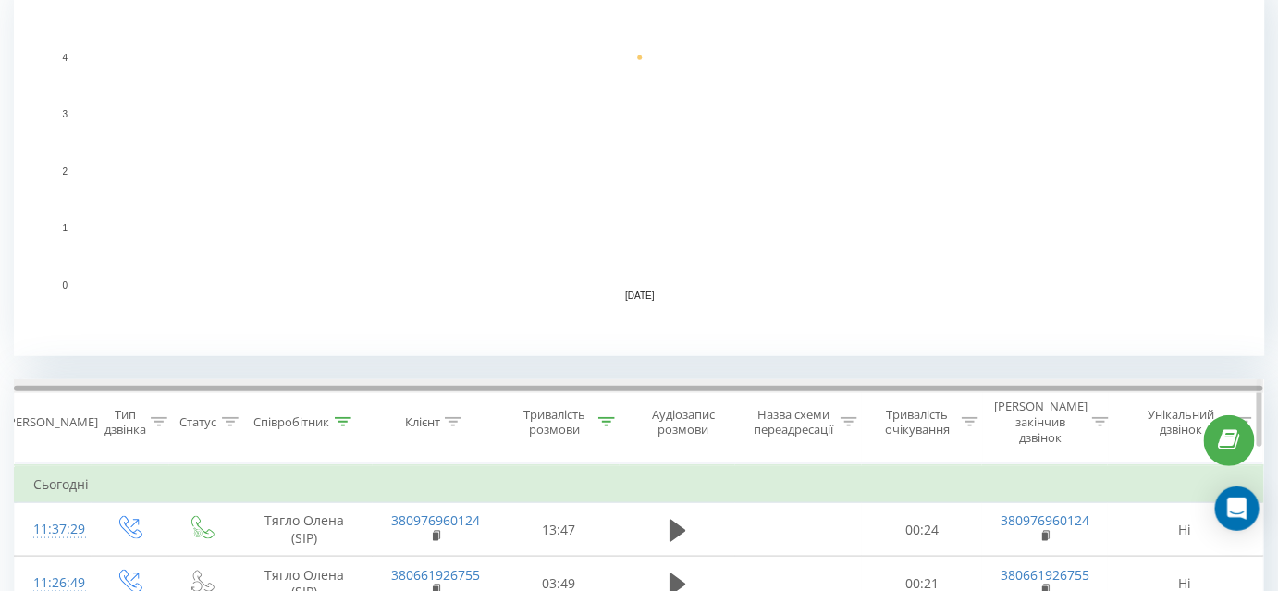
scroll to position [420, 0]
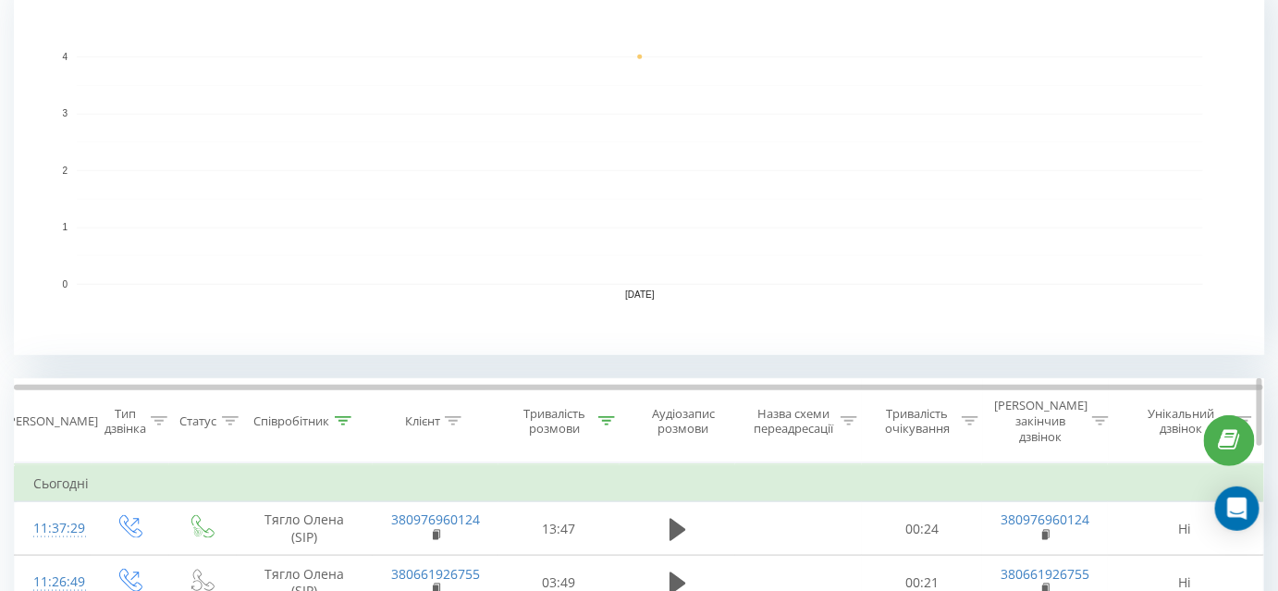
click at [342, 416] on icon at bounding box center [343, 420] width 17 height 9
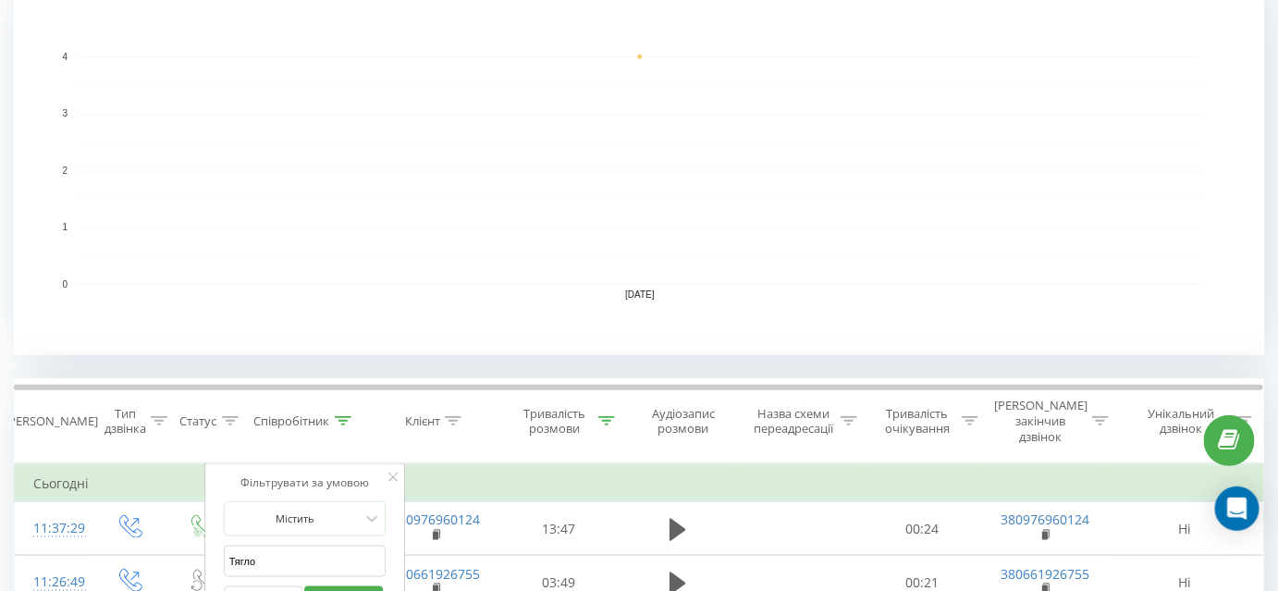
click at [312, 546] on input "Тягло" at bounding box center [305, 562] width 163 height 32
click at [311, 546] on input "Тягло" at bounding box center [305, 562] width 163 height 32
type input "Ь"
type input "Бакулін"
click button "OK" at bounding box center [344, 597] width 79 height 23
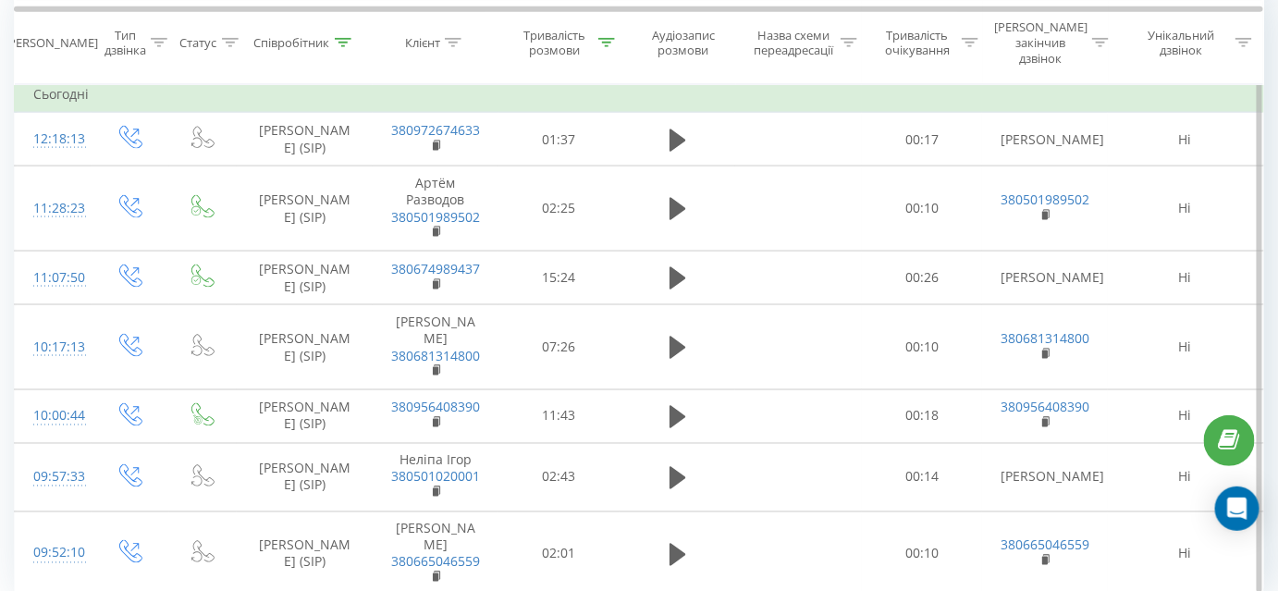
scroll to position [781, 0]
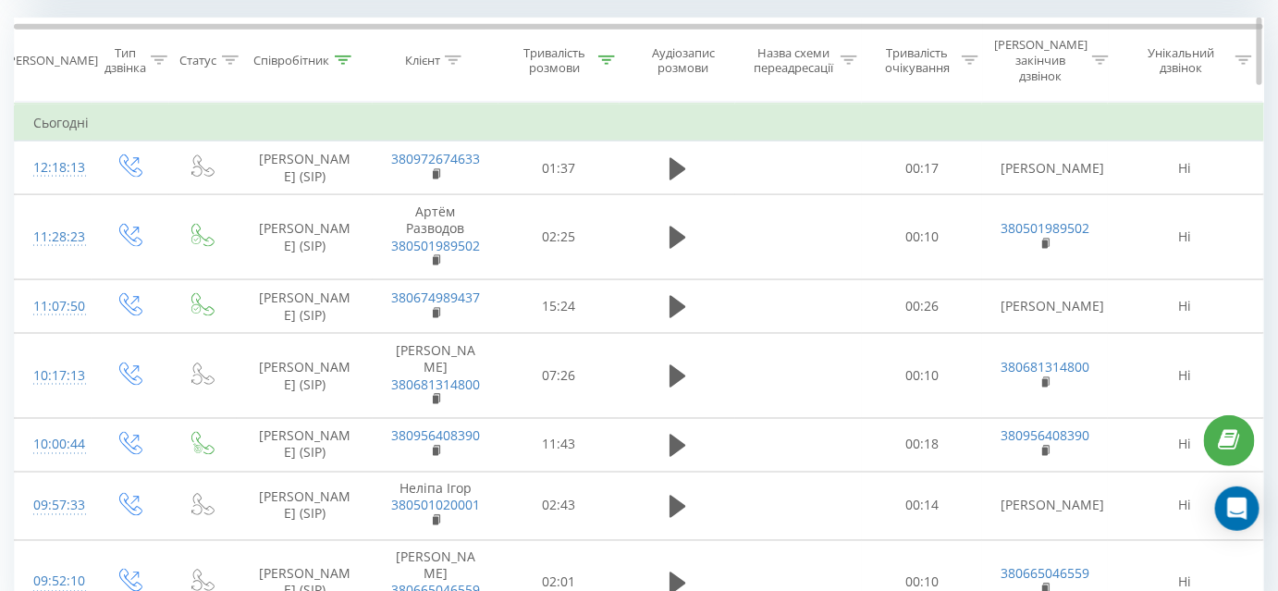
click at [345, 55] on icon at bounding box center [343, 59] width 17 height 9
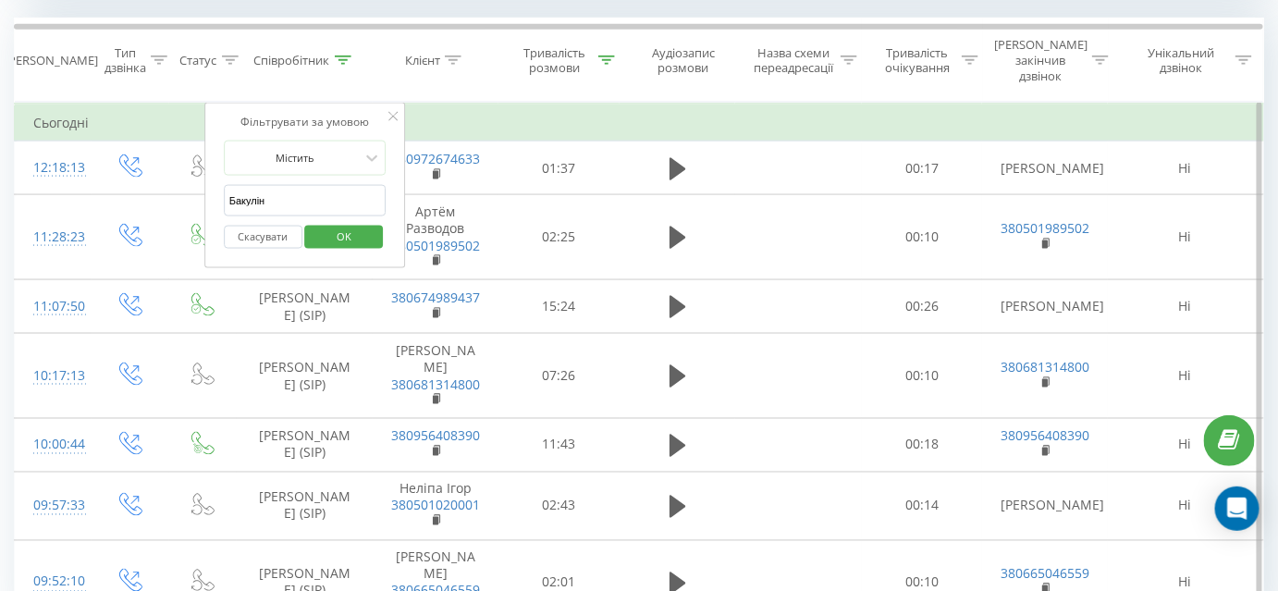
click at [312, 185] on input "Бакулін" at bounding box center [305, 201] width 163 height 32
type input "Заборська"
click button "OK" at bounding box center [344, 237] width 79 height 23
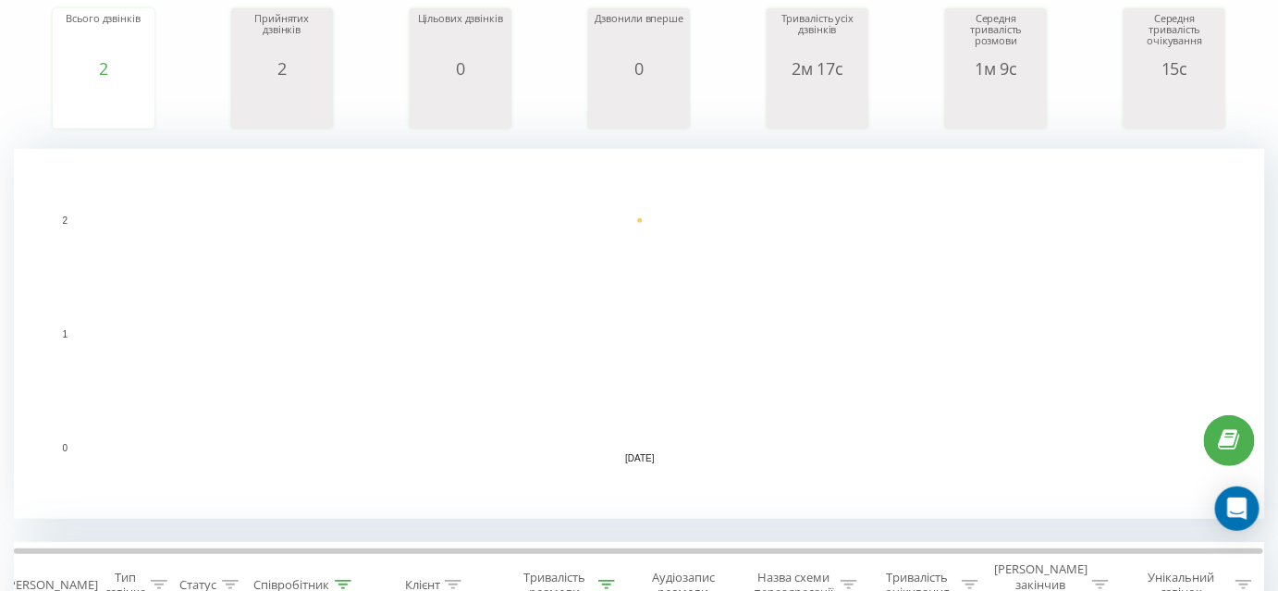
scroll to position [424, 0]
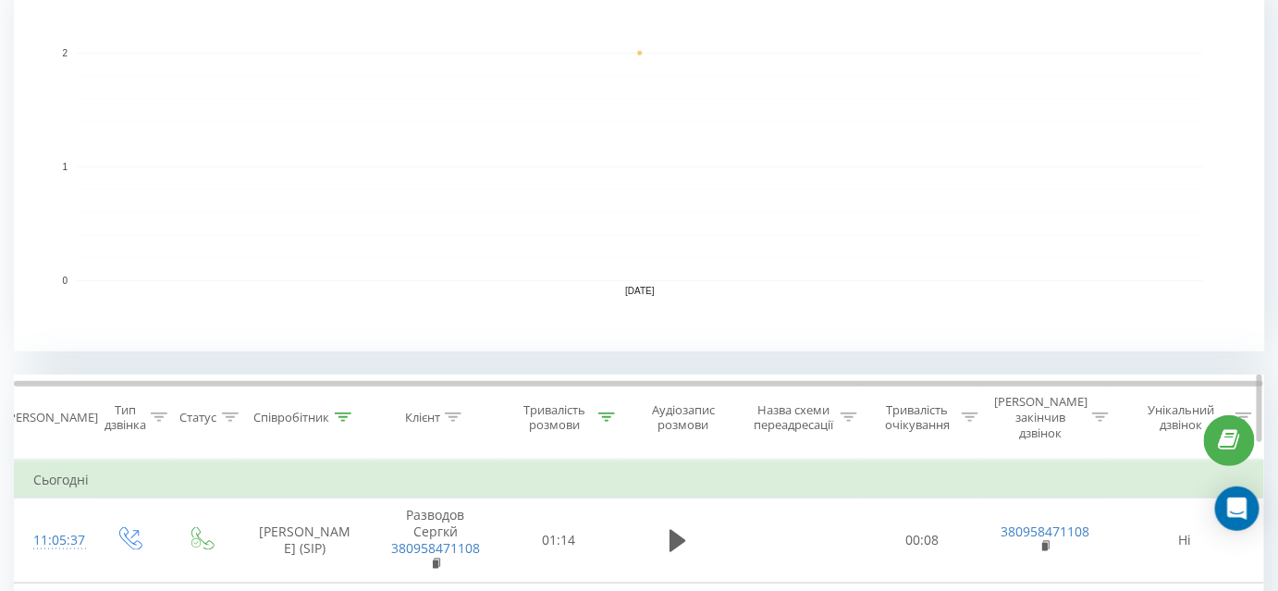
click at [342, 412] on icon at bounding box center [343, 416] width 17 height 9
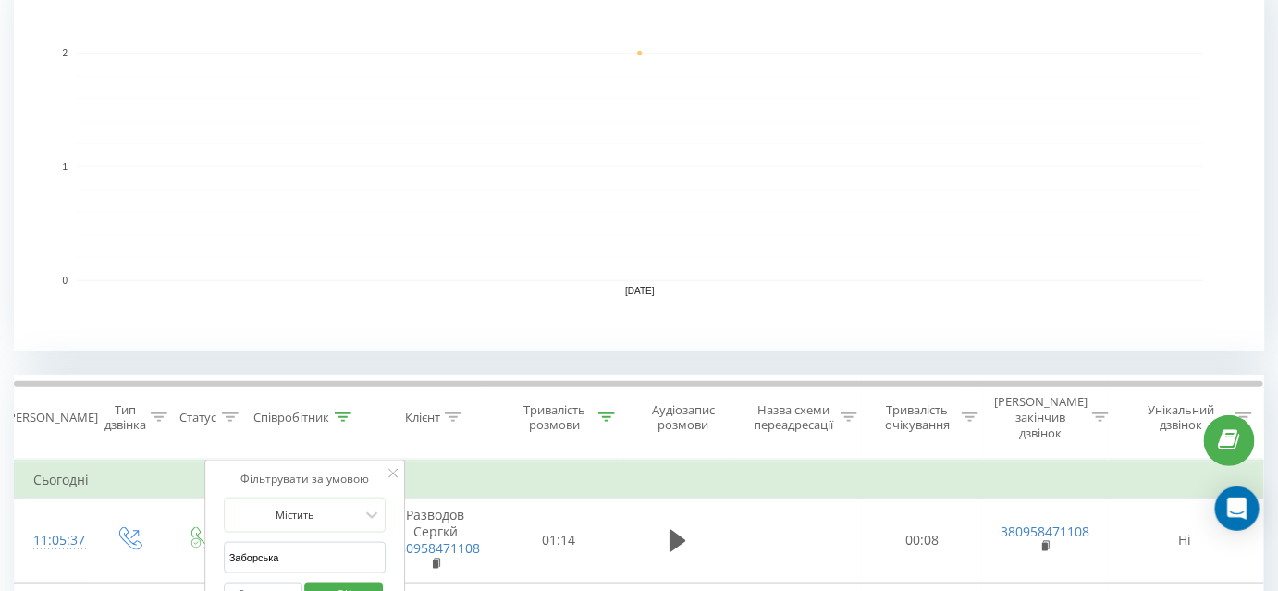
click at [320, 542] on input "Заборська" at bounding box center [305, 558] width 163 height 32
click at [319, 542] on input "Заборська" at bounding box center [305, 558] width 163 height 32
type input "Лучків"
click button "OK" at bounding box center [344, 594] width 79 height 23
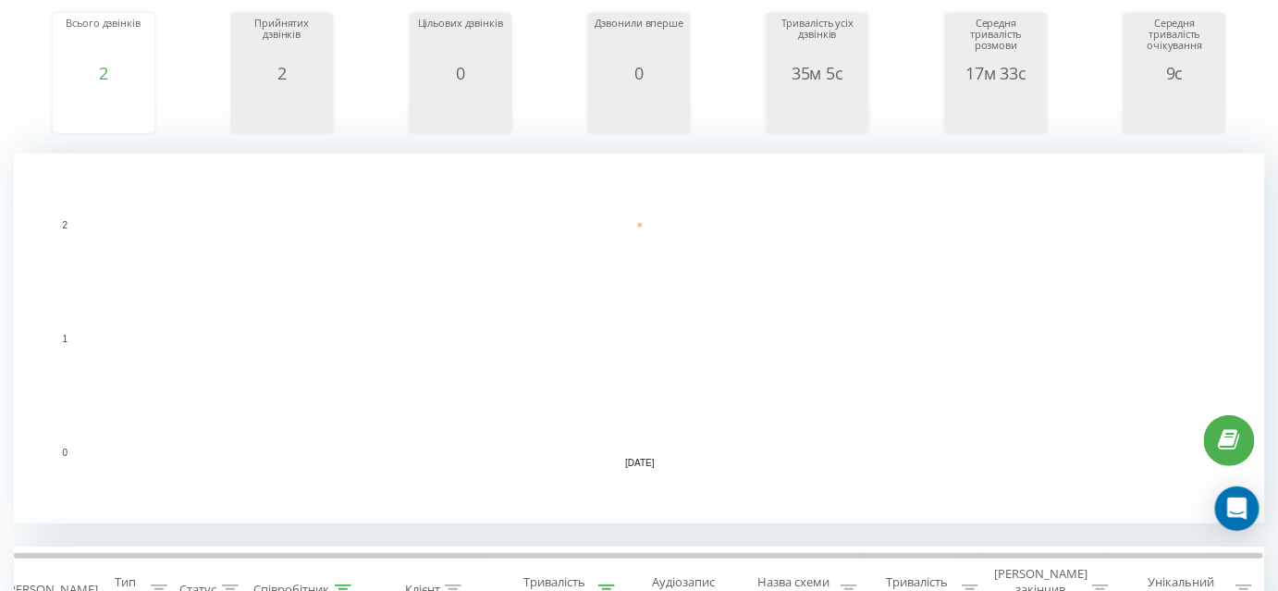
scroll to position [336, 0]
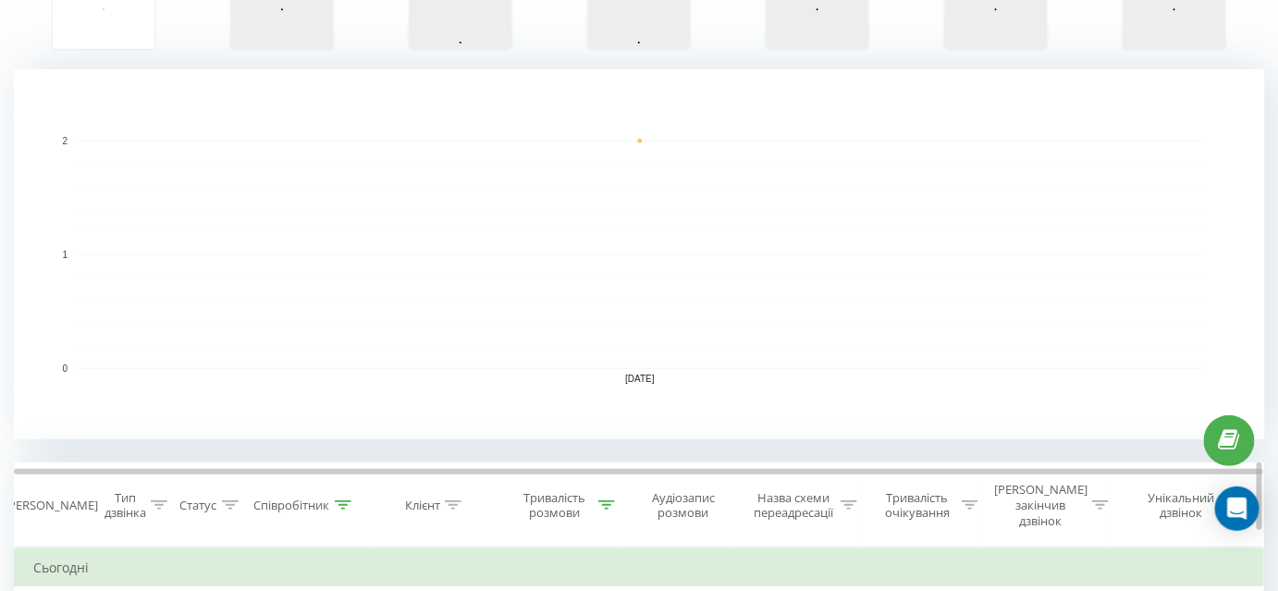
click at [340, 505] on th "Співробітник" at bounding box center [305, 505] width 136 height 84
click at [344, 500] on icon at bounding box center [343, 504] width 17 height 9
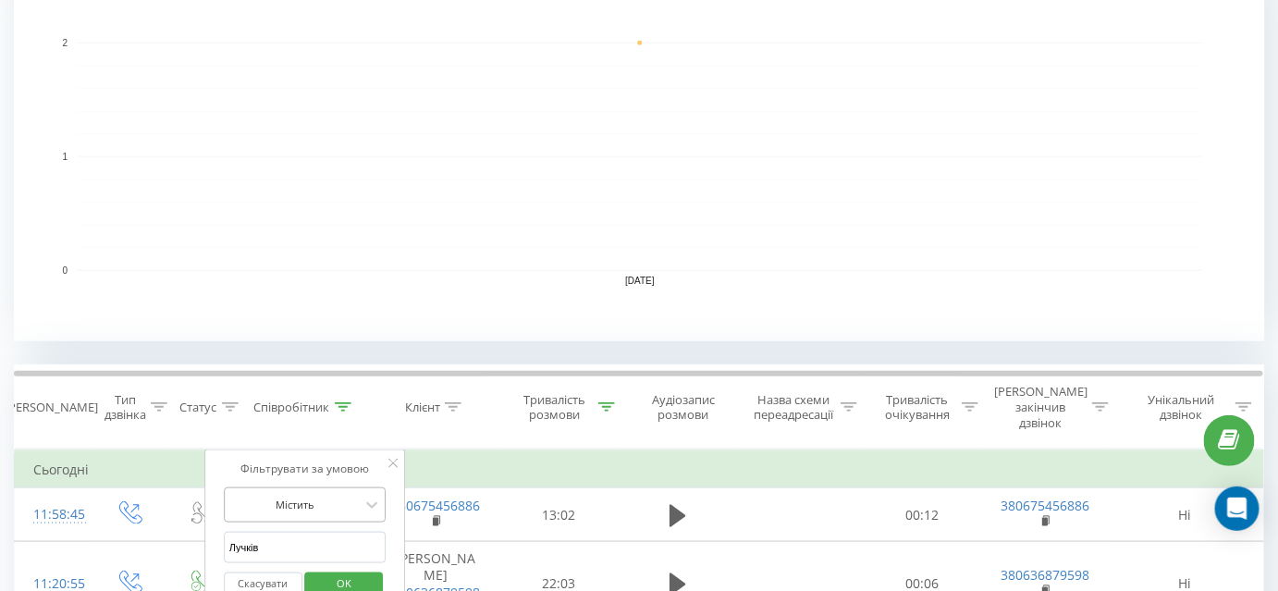
scroll to position [420, 0]
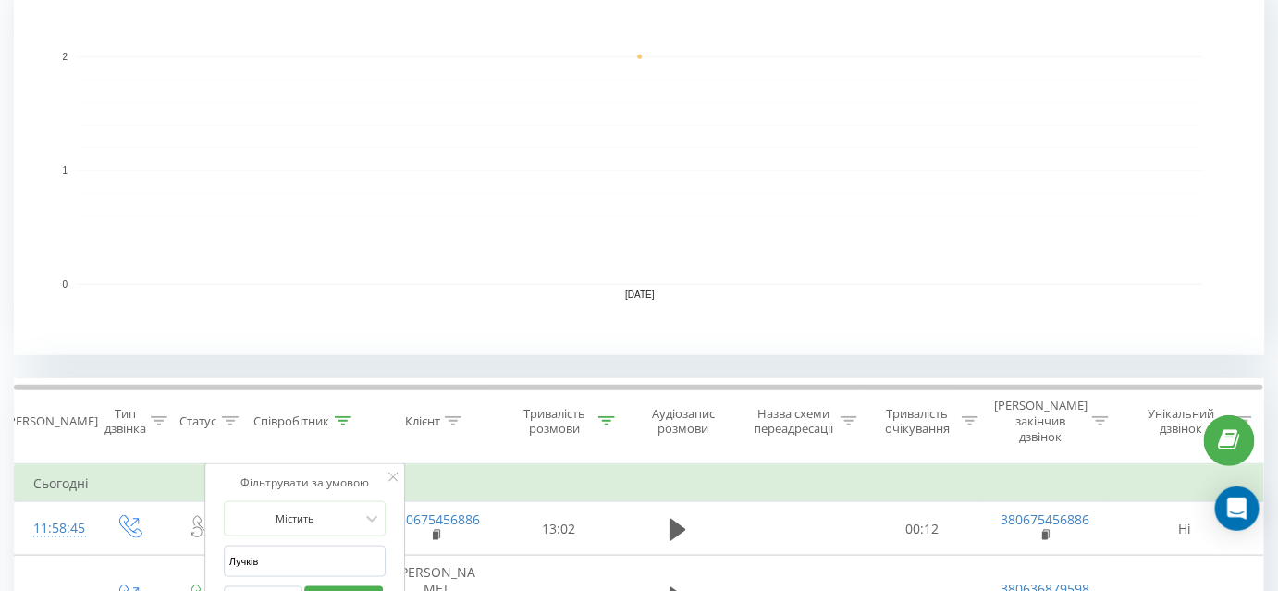
click at [295, 551] on input "Лучків" at bounding box center [305, 562] width 163 height 32
click at [296, 548] on input "Лучків" at bounding box center [305, 562] width 163 height 32
click at [303, 546] on input "Лучків" at bounding box center [305, 562] width 163 height 32
type input "У"
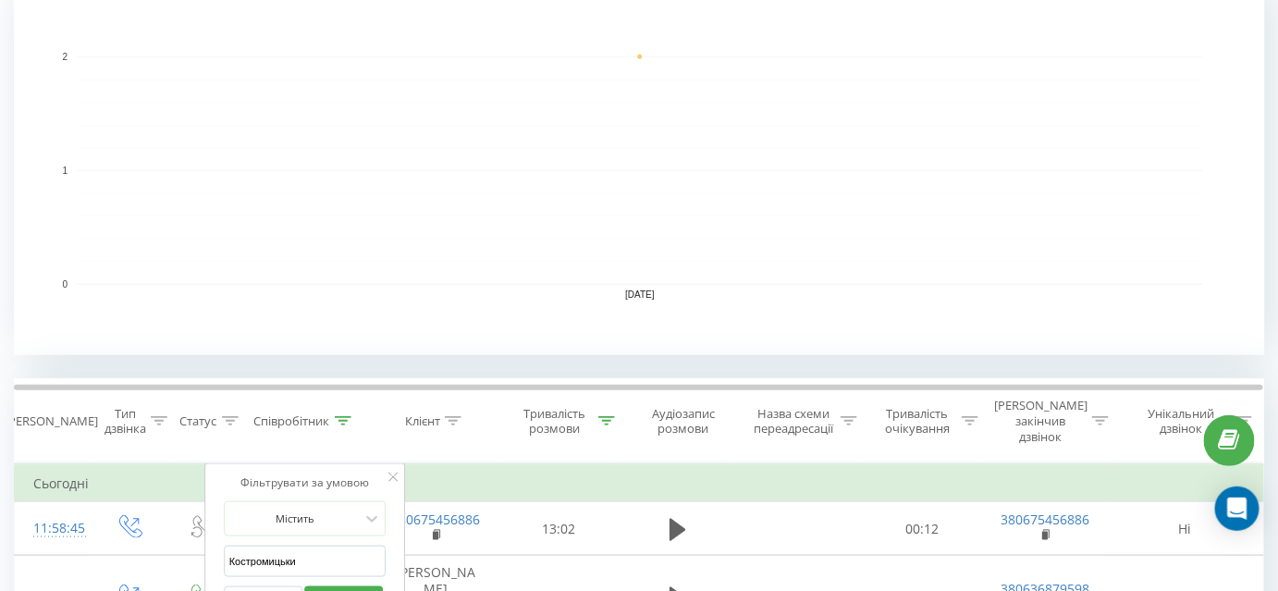
type input "Костромицький"
click button "OK" at bounding box center [344, 597] width 79 height 23
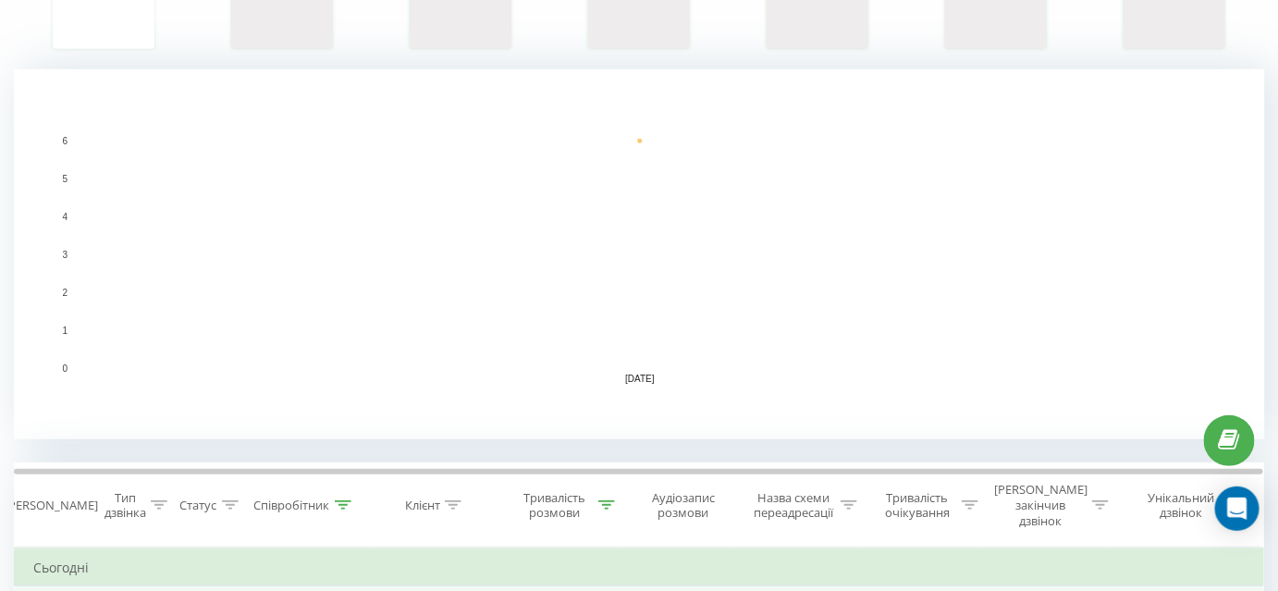
scroll to position [504, 0]
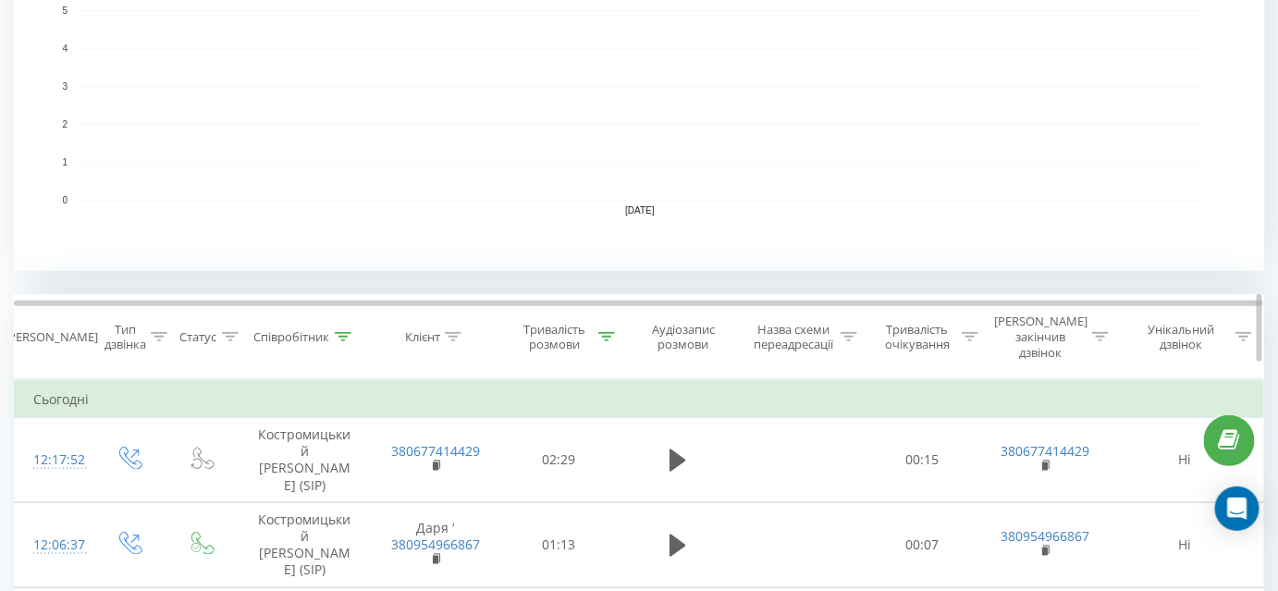
click at [604, 332] on icon at bounding box center [606, 336] width 17 height 9
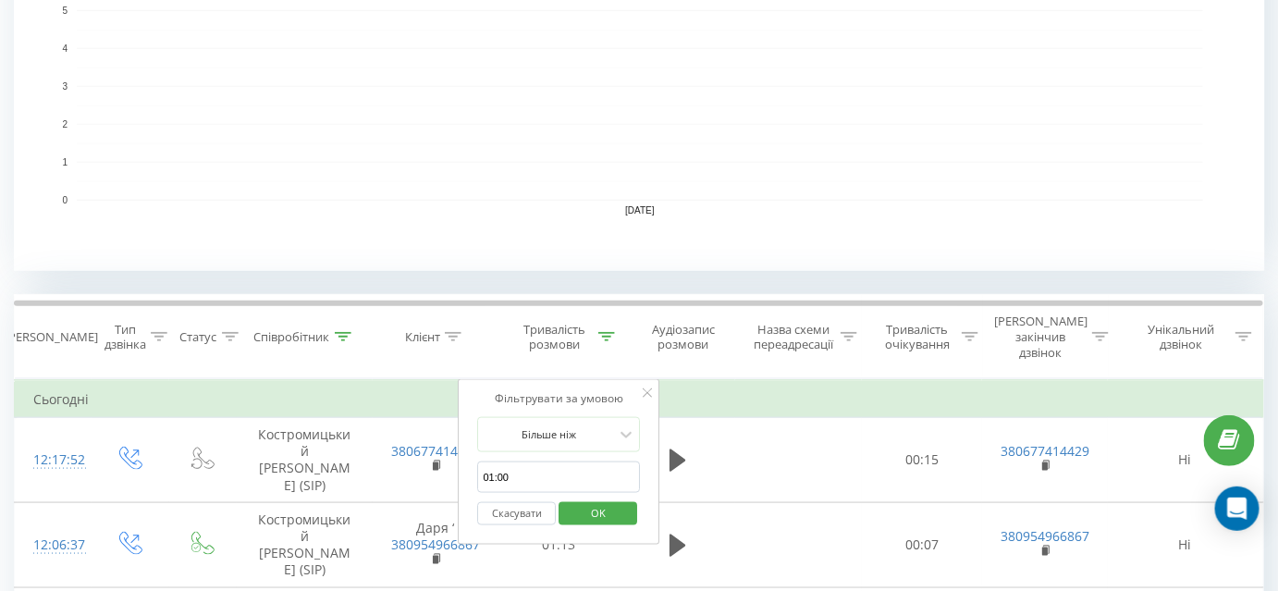
click at [530, 502] on button "Скасувати" at bounding box center [517, 513] width 79 height 23
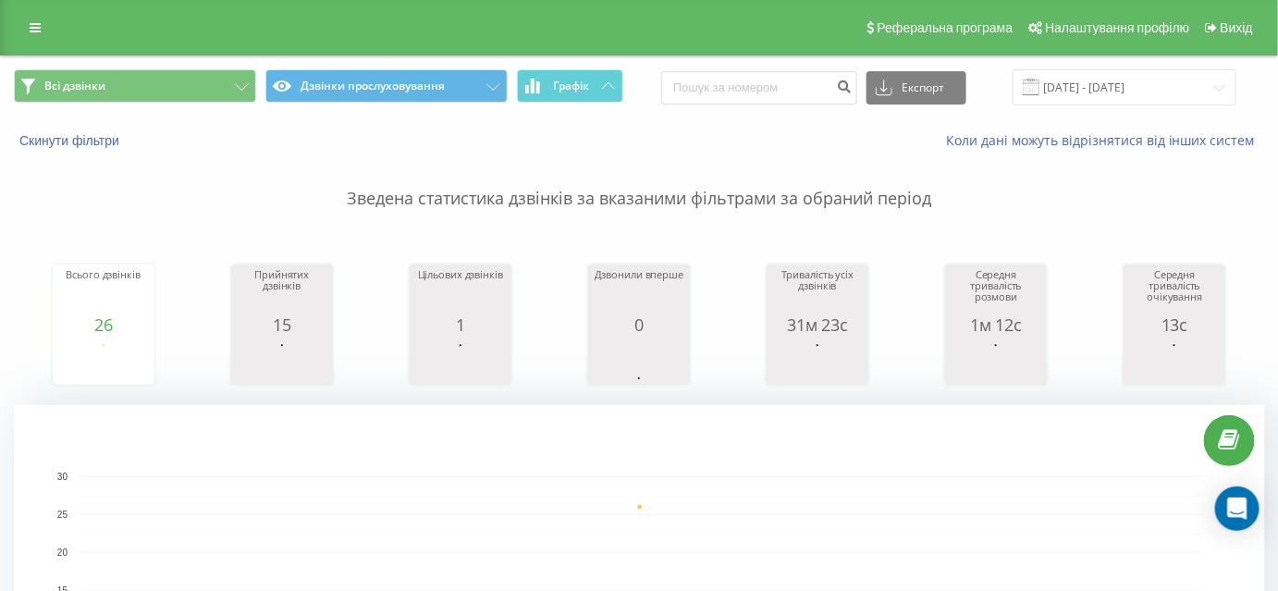
scroll to position [83, 0]
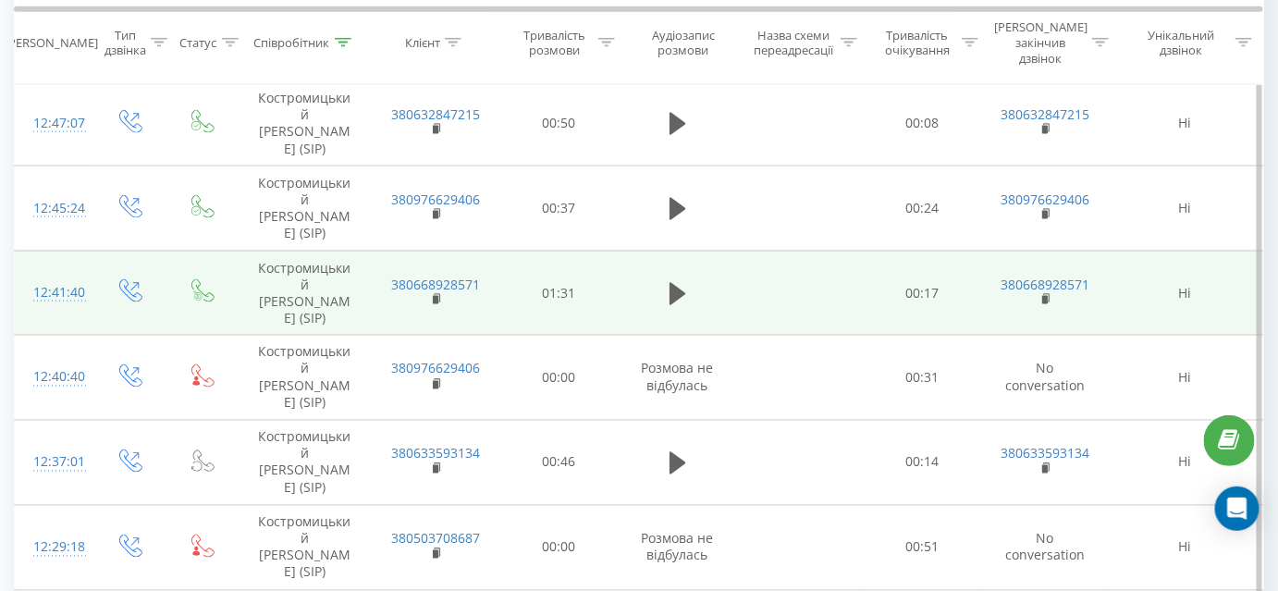
scroll to position [588, 0]
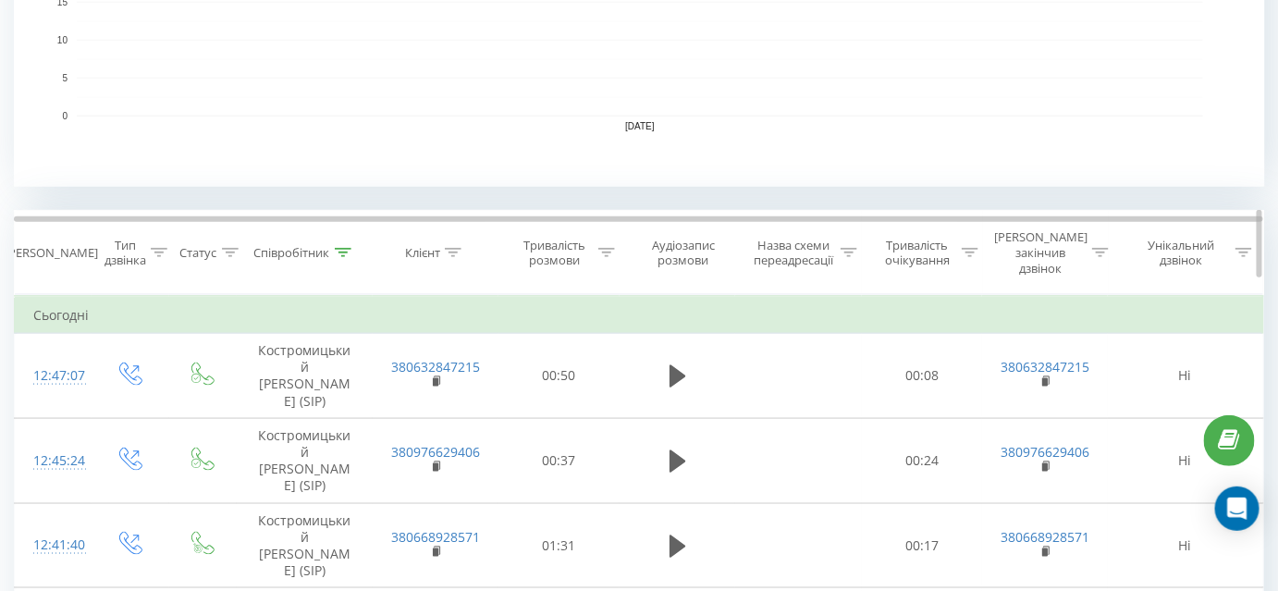
click at [608, 253] on div "Тривалість розмови" at bounding box center [565, 253] width 100 height 31
click at [610, 248] on icon at bounding box center [606, 252] width 17 height 9
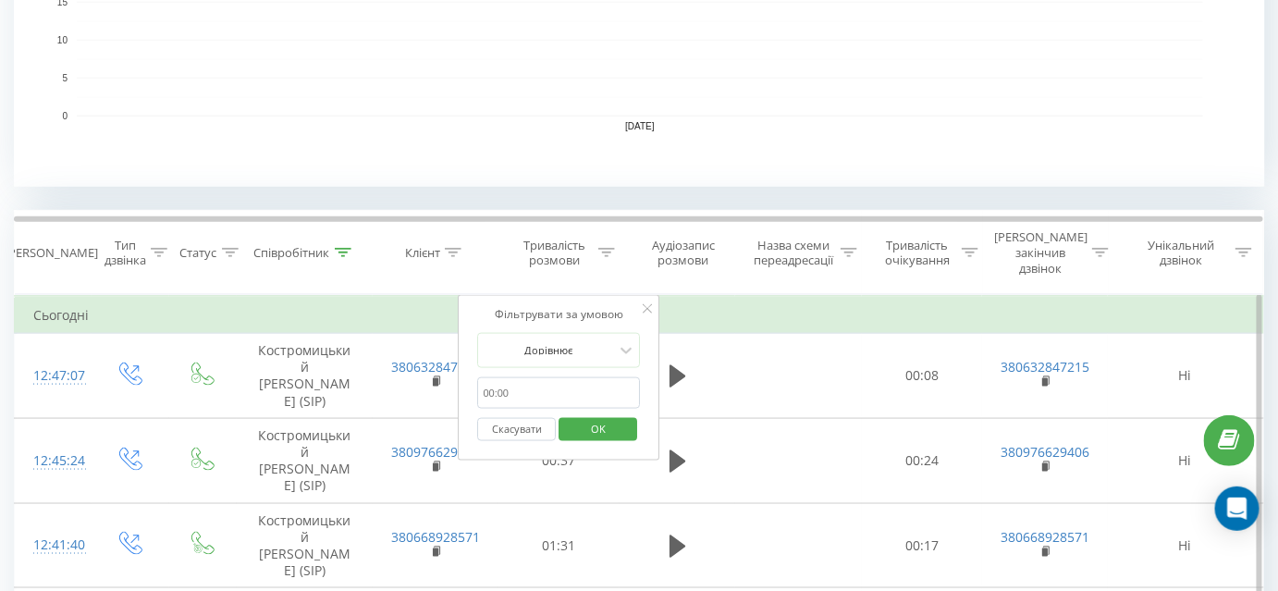
click at [533, 377] on input "text" at bounding box center [559, 393] width 163 height 32
type input "01:00"
click at [572, 341] on div at bounding box center [549, 350] width 131 height 18
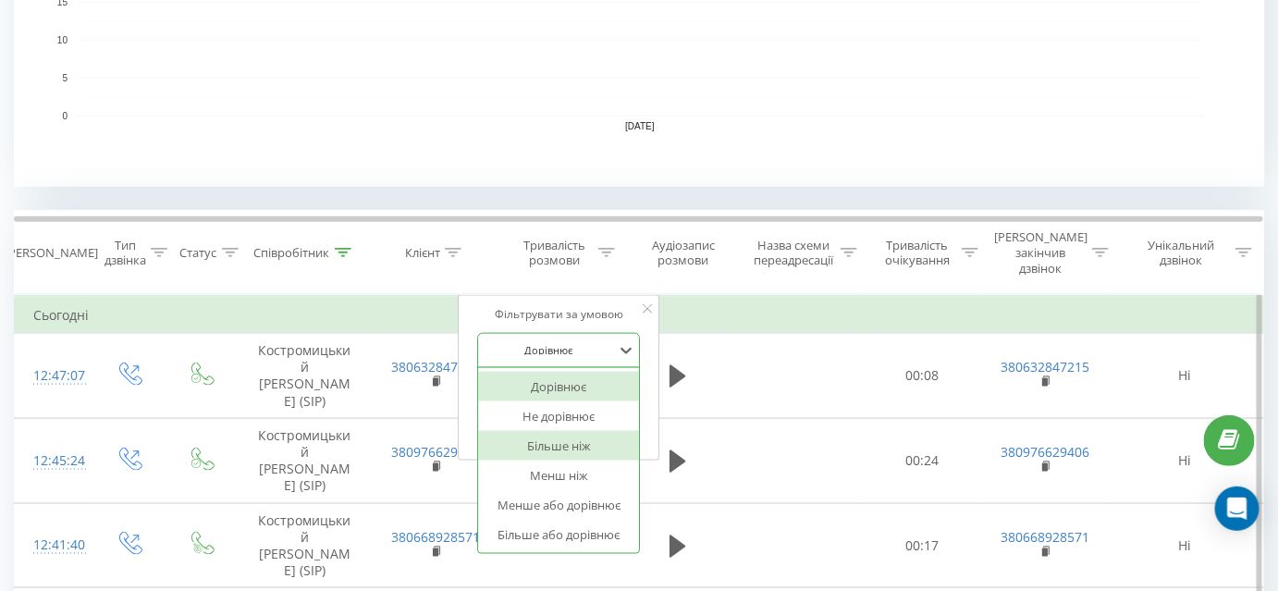
click at [565, 431] on div "Більше ніж" at bounding box center [559, 446] width 161 height 30
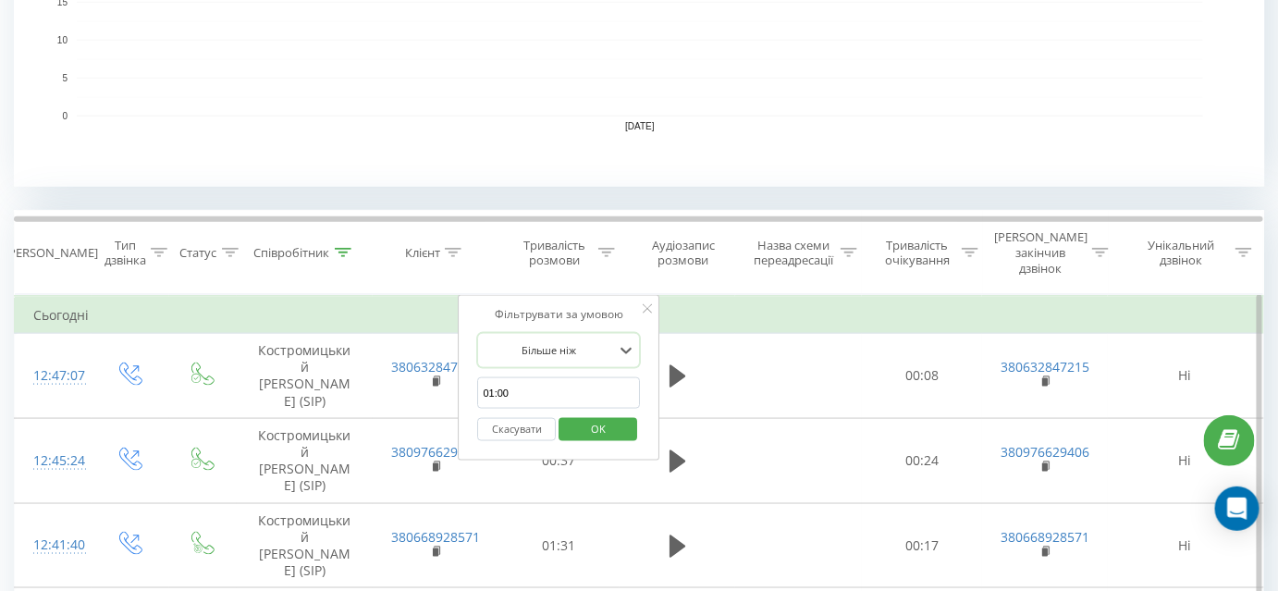
click at [621, 414] on span "OK" at bounding box center [598, 428] width 52 height 29
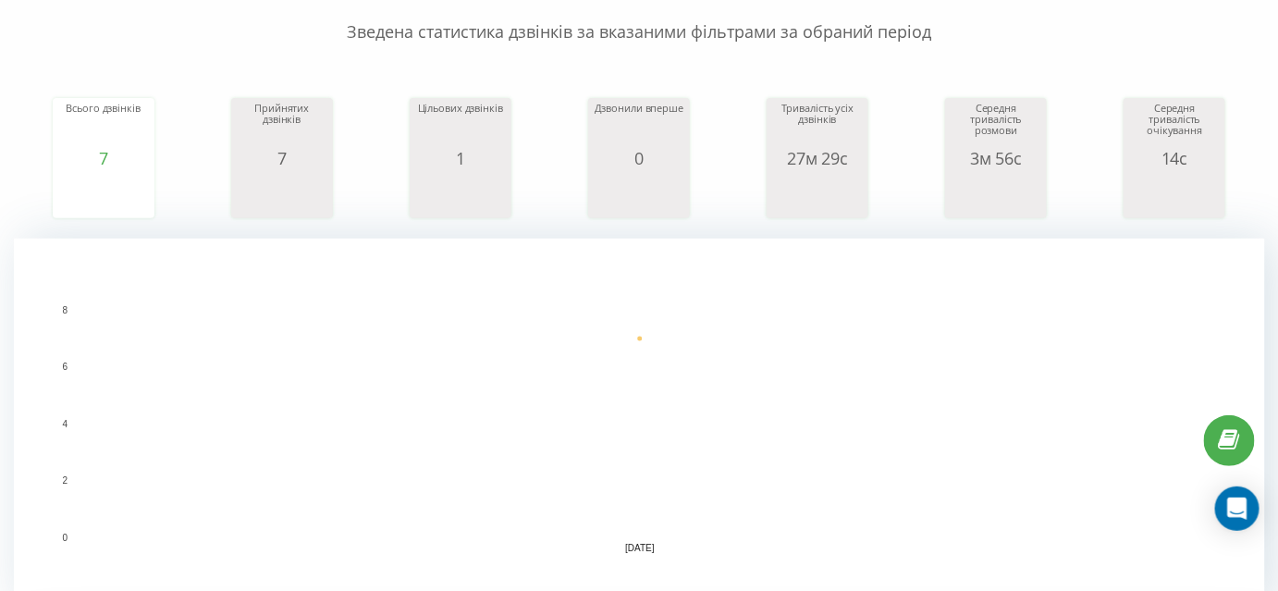
scroll to position [167, 0]
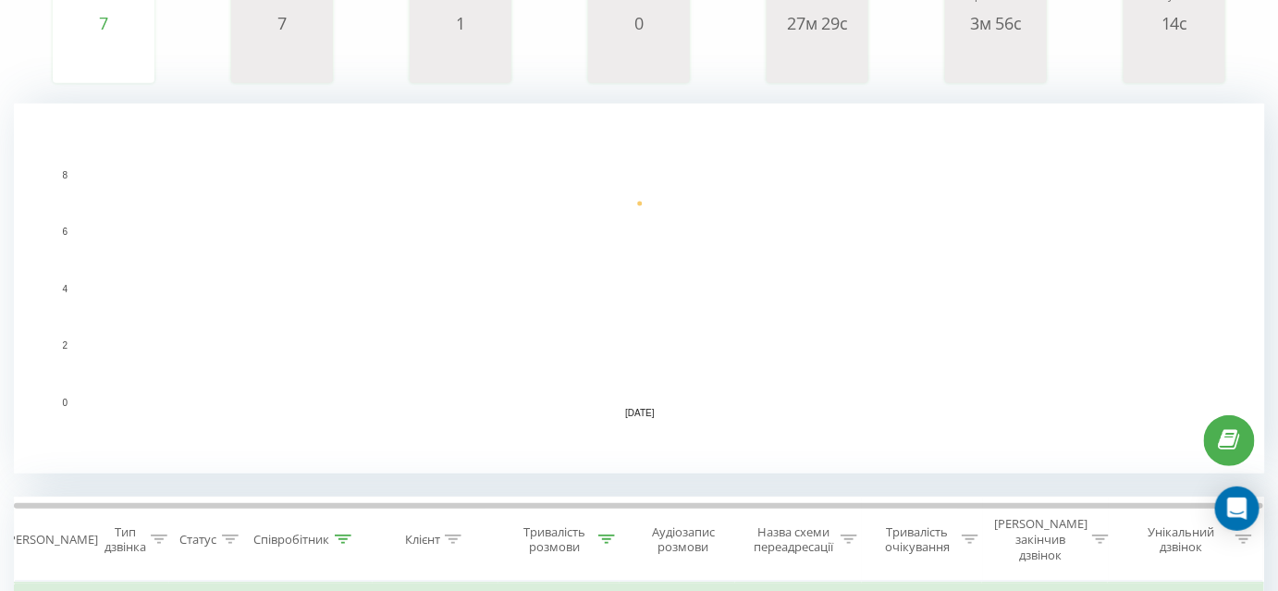
scroll to position [420, 0]
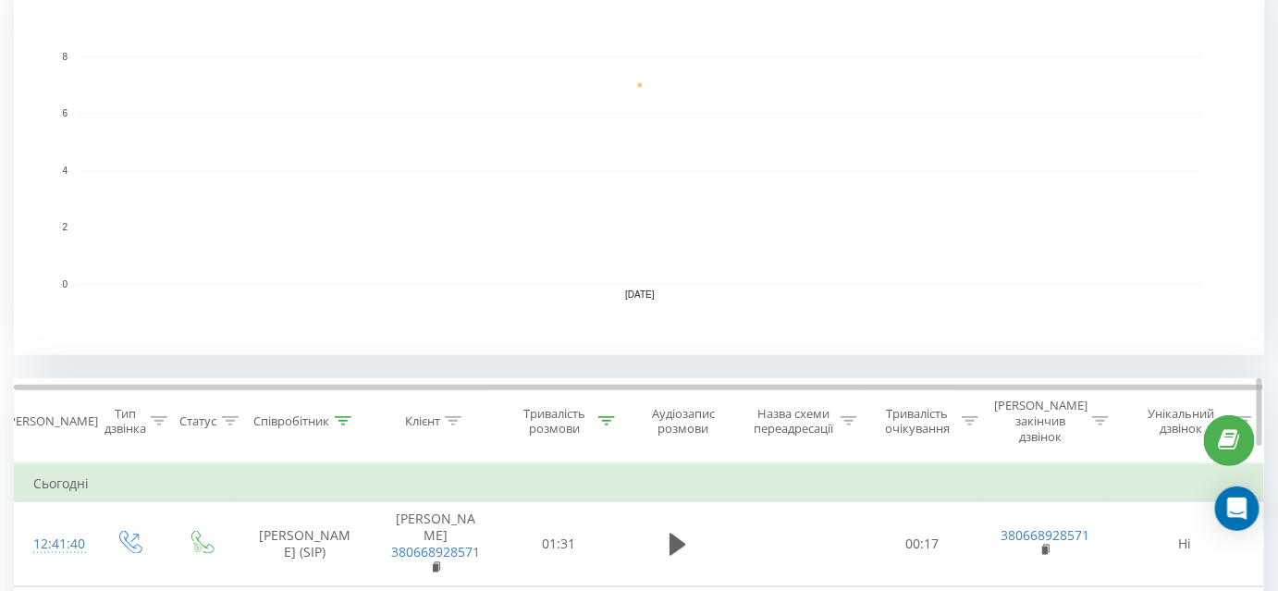
click at [612, 416] on icon at bounding box center [606, 420] width 17 height 9
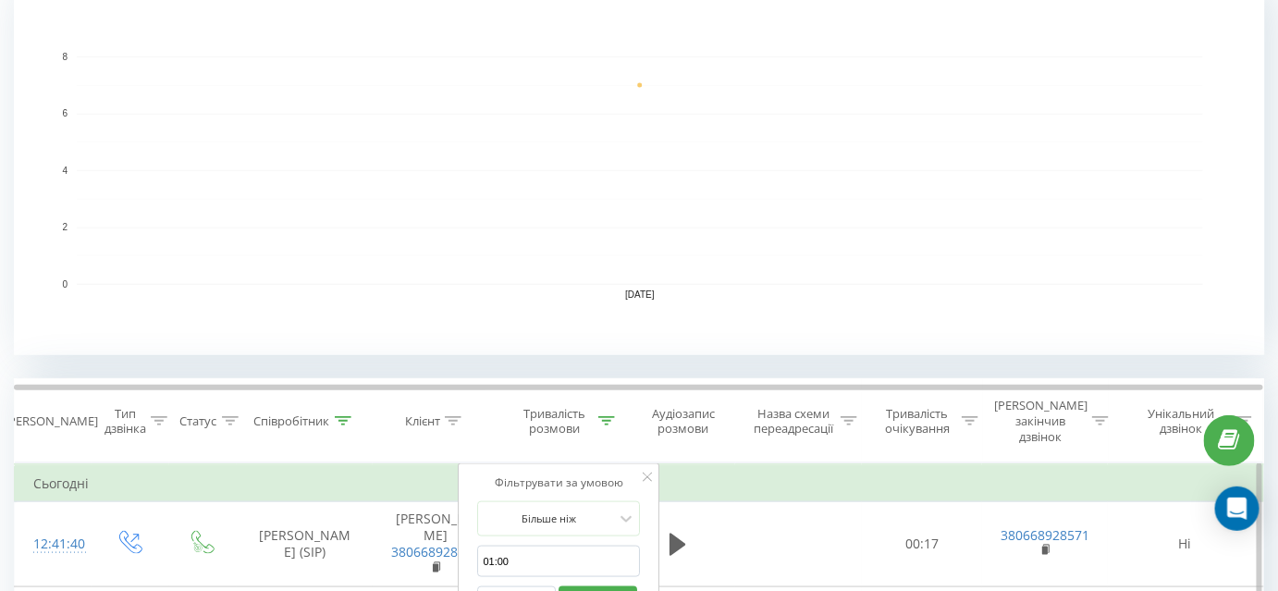
click at [522, 586] on button "Скасувати" at bounding box center [517, 597] width 79 height 23
click at [0, 0] on div at bounding box center [0, 0] width 0 height 0
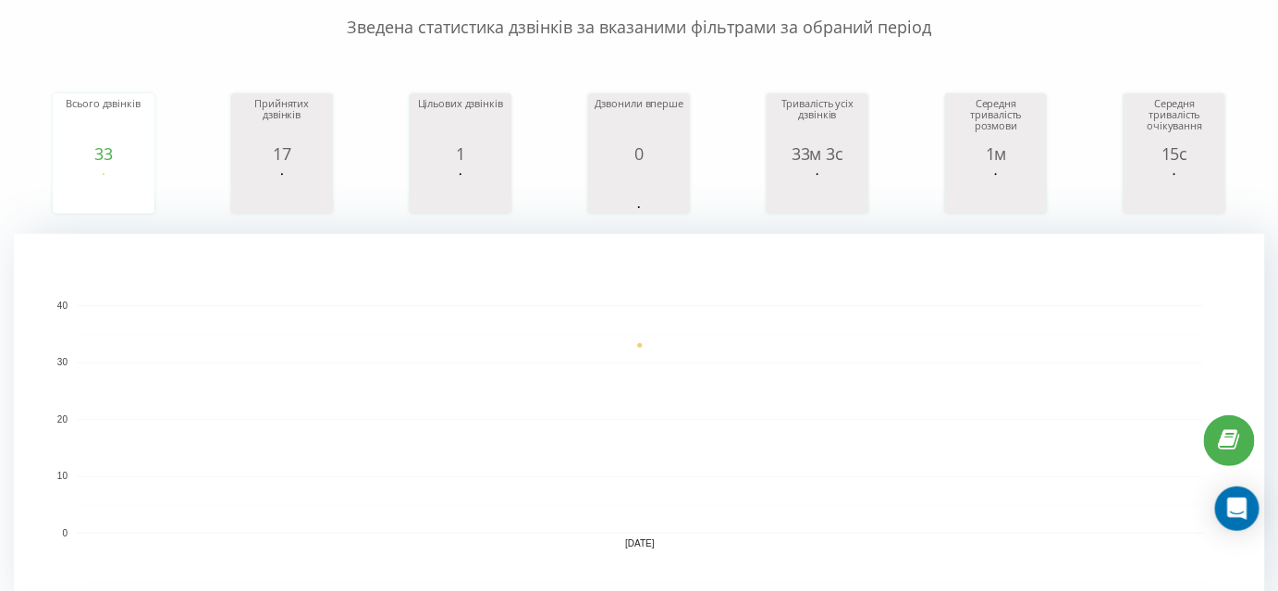
scroll to position [167, 0]
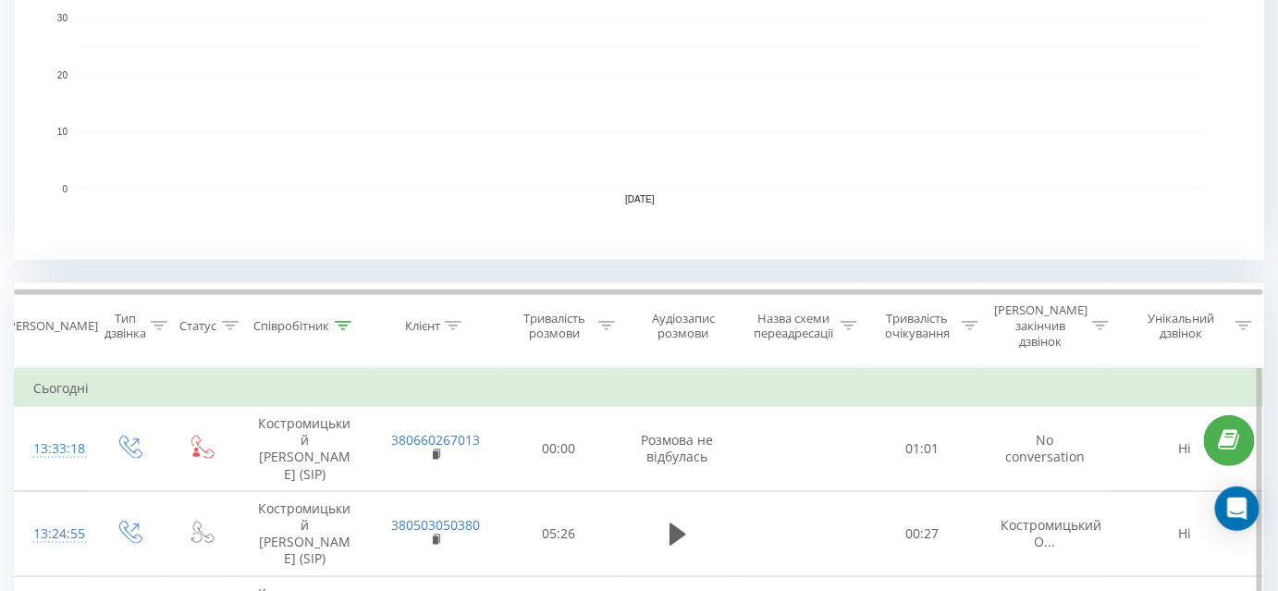
scroll to position [588, 0]
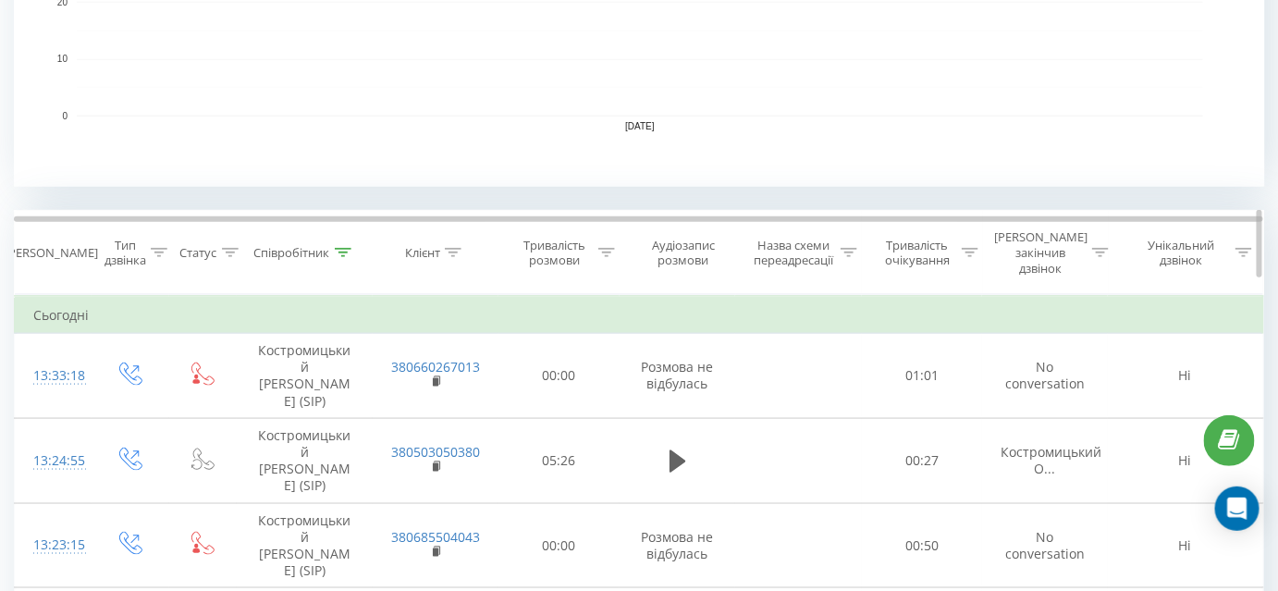
click at [607, 245] on div at bounding box center [606, 253] width 17 height 16
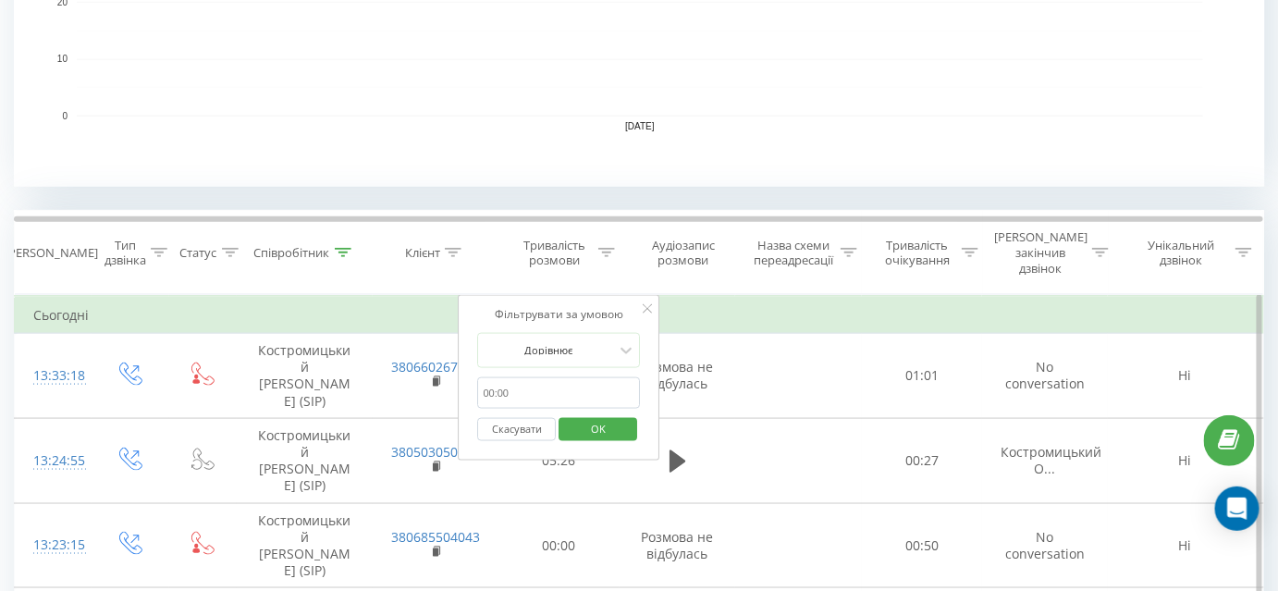
click at [547, 377] on input "text" at bounding box center [559, 393] width 163 height 32
type input "01:00"
click at [627, 341] on icon at bounding box center [626, 350] width 18 height 18
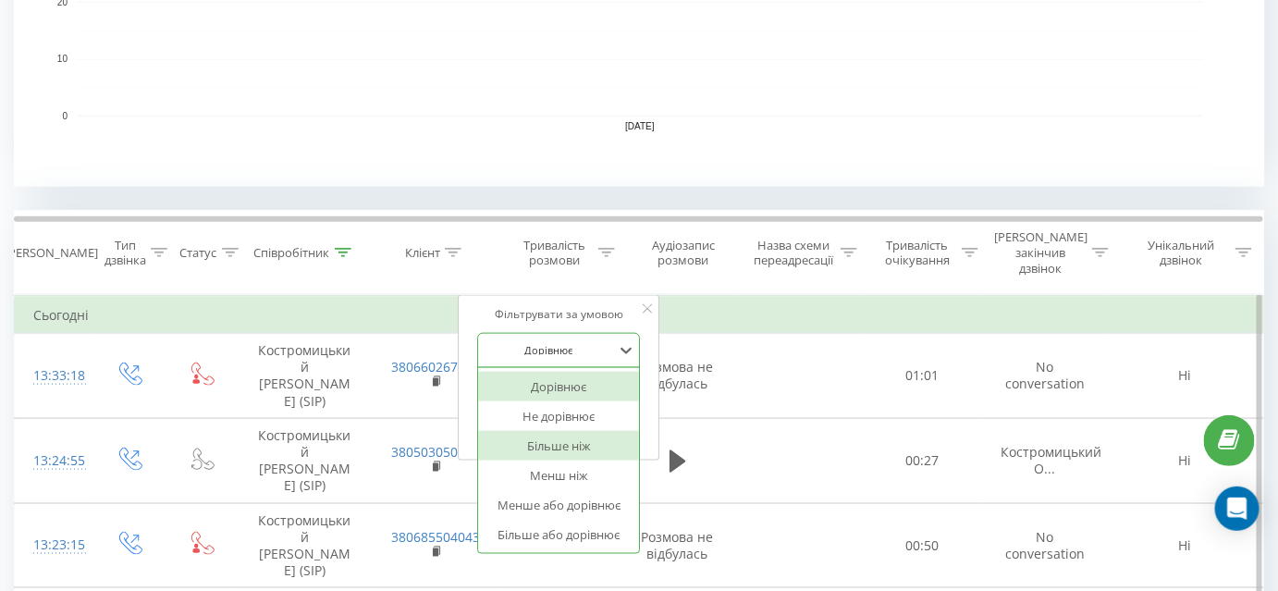
click at [593, 431] on div "Більше ніж" at bounding box center [559, 446] width 161 height 30
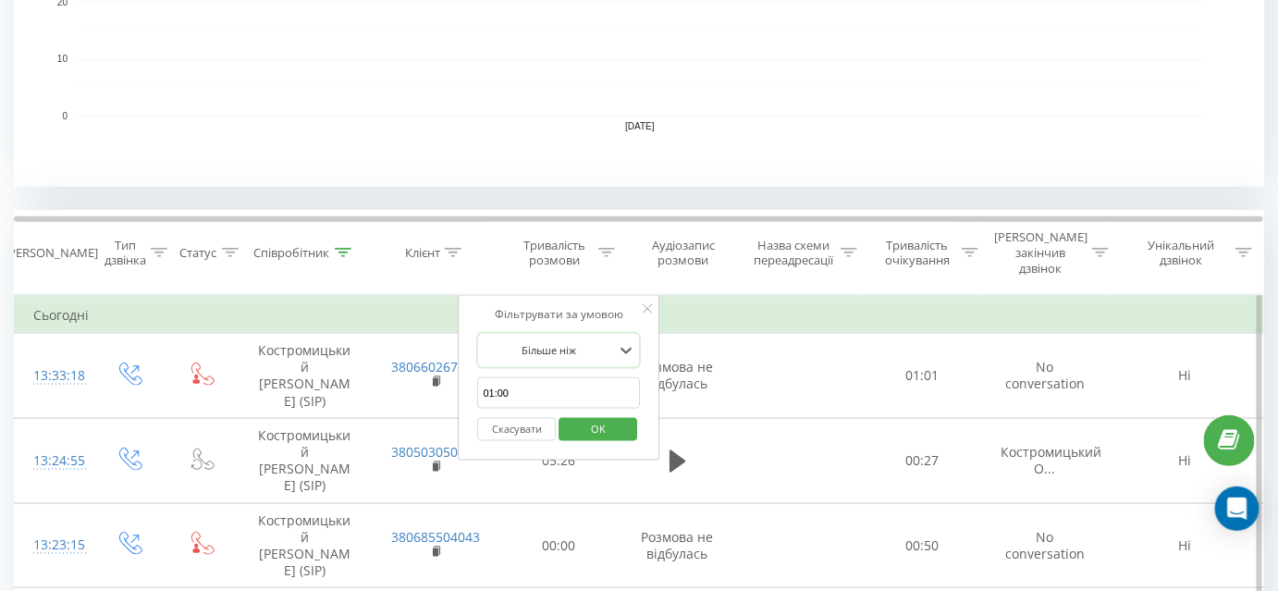
click at [609, 414] on span "OK" at bounding box center [598, 428] width 52 height 29
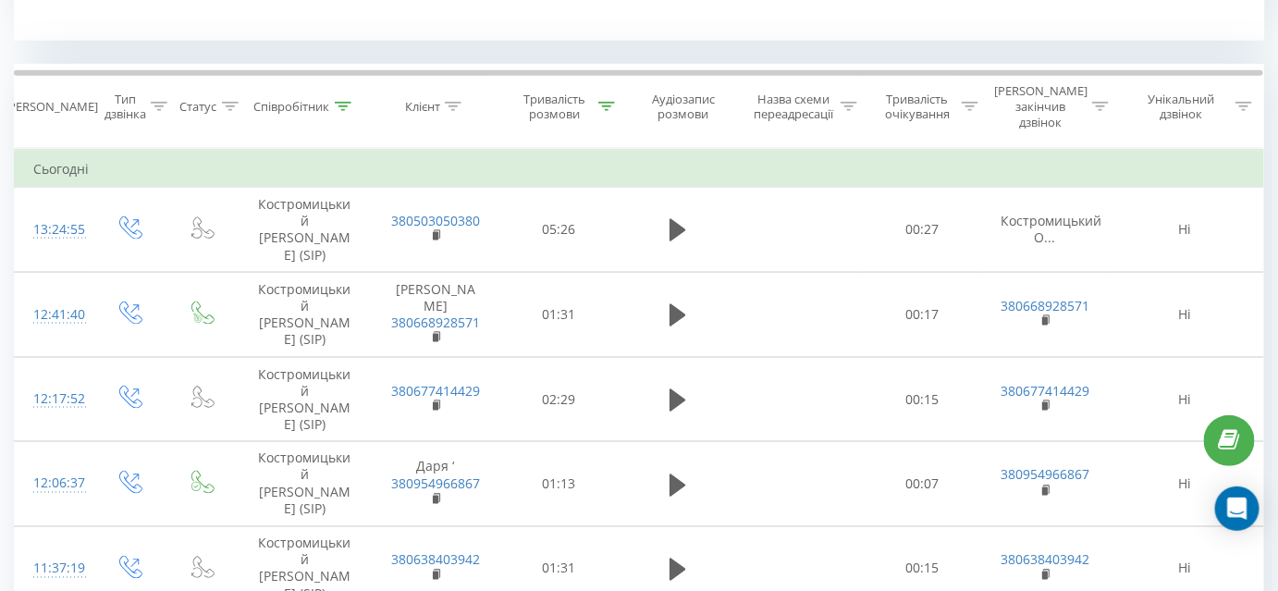
scroll to position [707, 0]
